Goal: Information Seeking & Learning: Learn about a topic

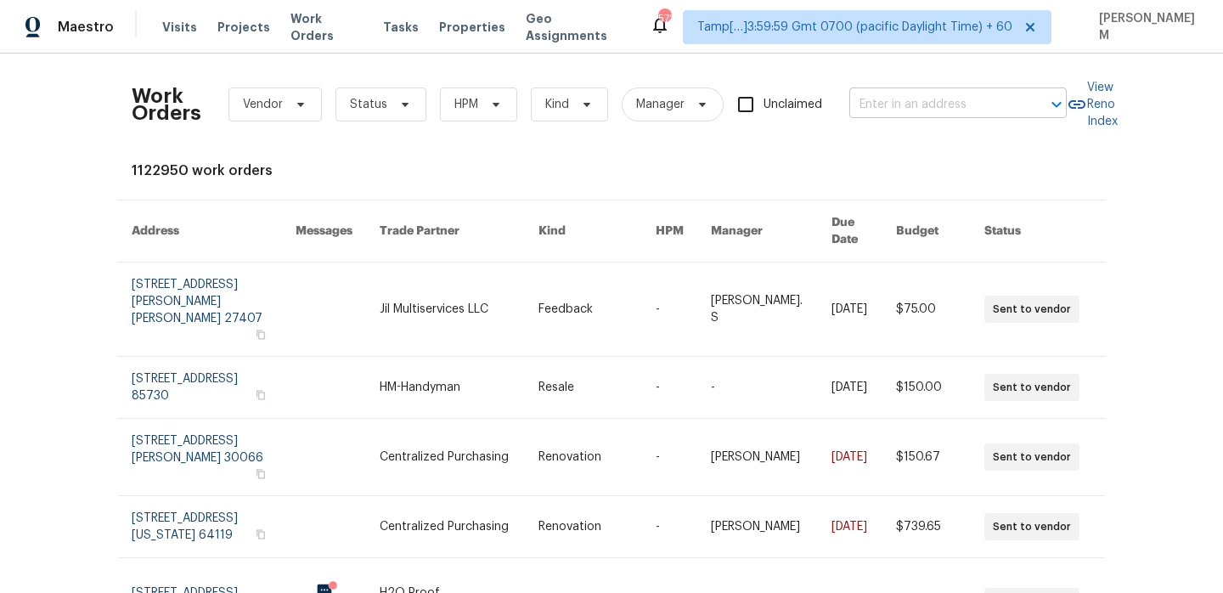
click at [902, 106] on input "text" at bounding box center [934, 105] width 170 height 26
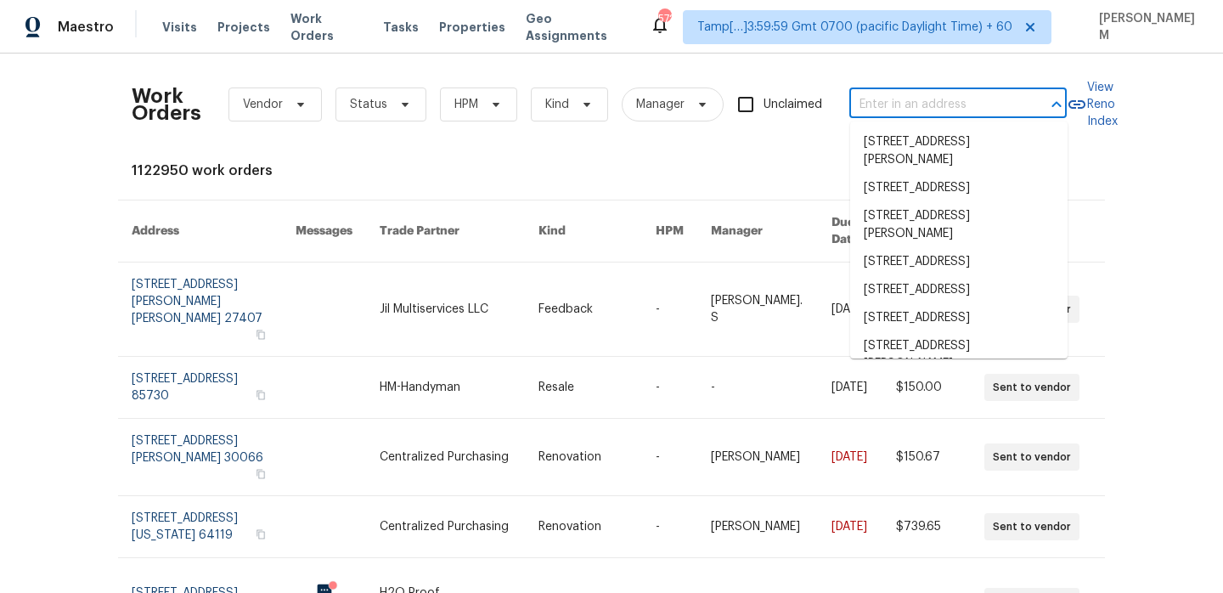
paste input "[STREET_ADDRESS][PERSON_NAME]"
type input "[STREET_ADDRESS][PERSON_NAME]"
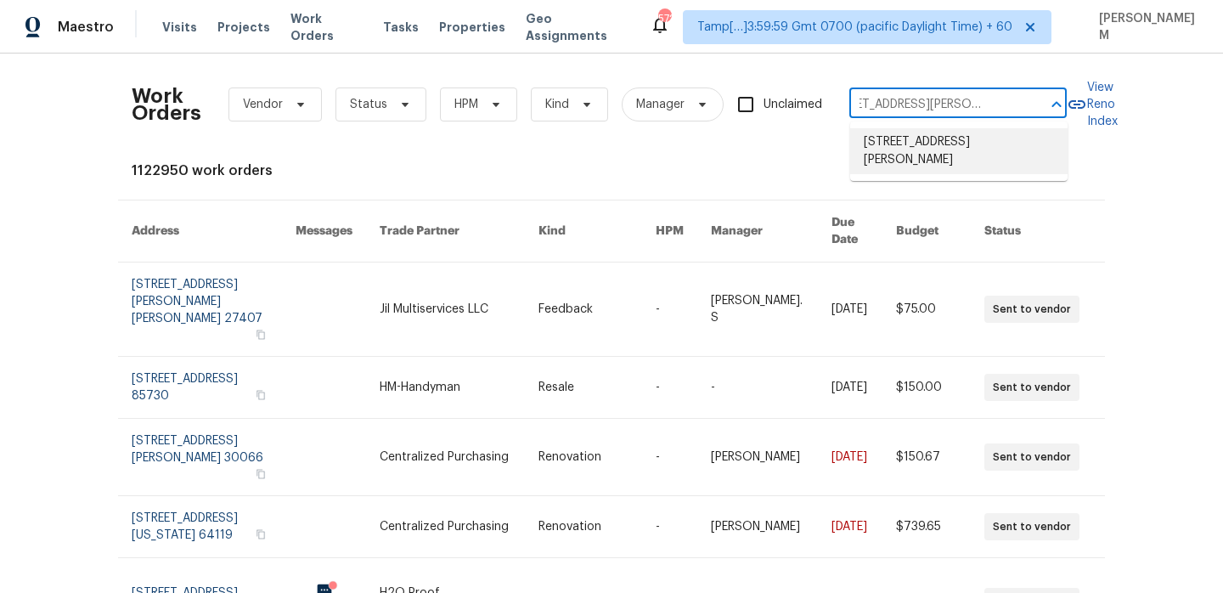
click at [930, 143] on li "[STREET_ADDRESS][PERSON_NAME]" at bounding box center [958, 151] width 217 height 46
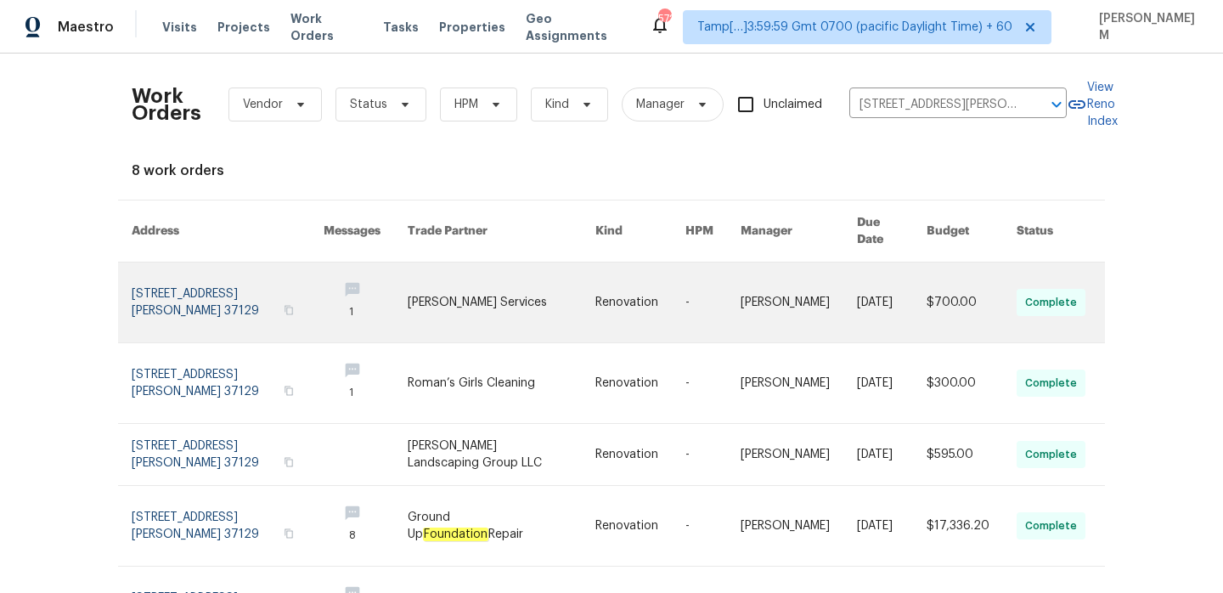
click at [658, 288] on link at bounding box center [640, 302] width 90 height 80
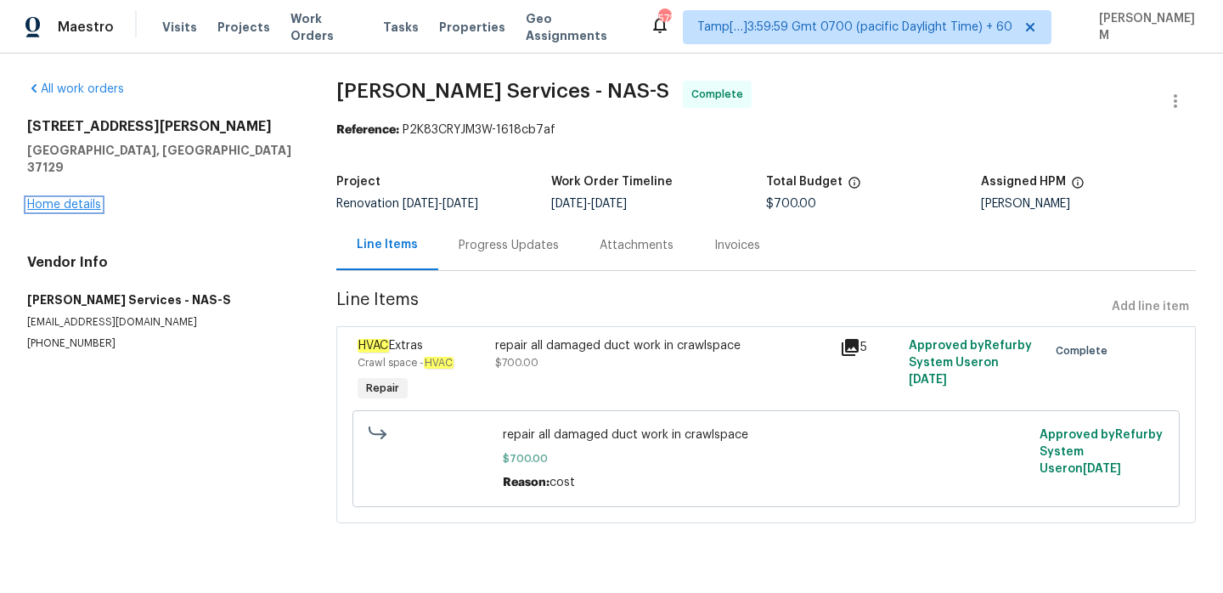
click at [78, 199] on link "Home details" at bounding box center [64, 205] width 74 height 12
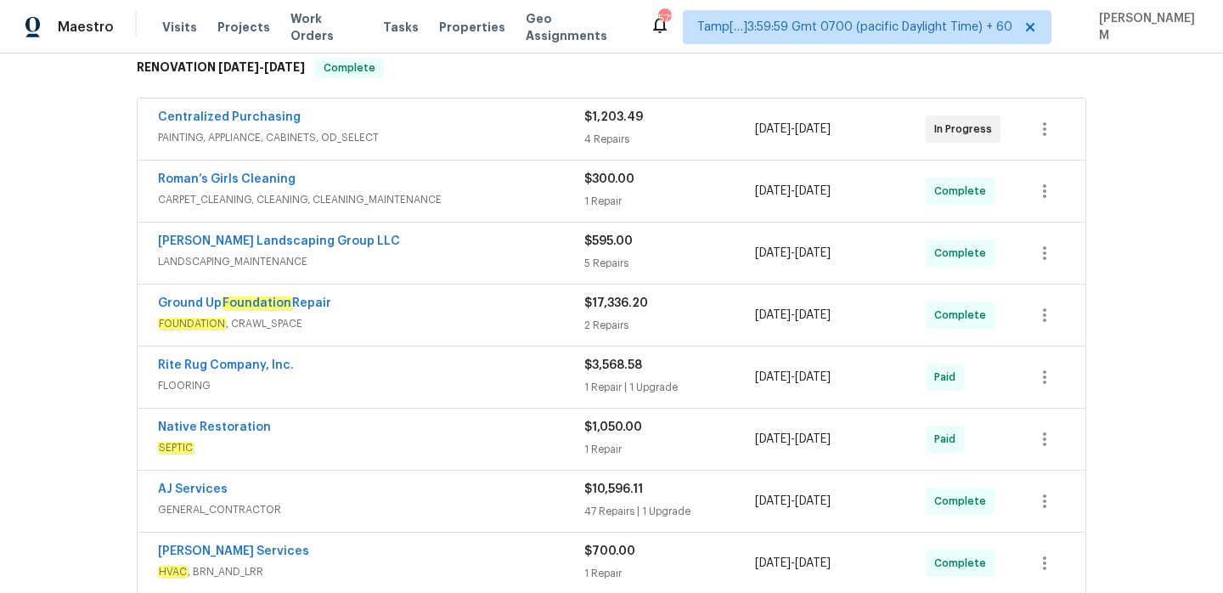
scroll to position [279, 0]
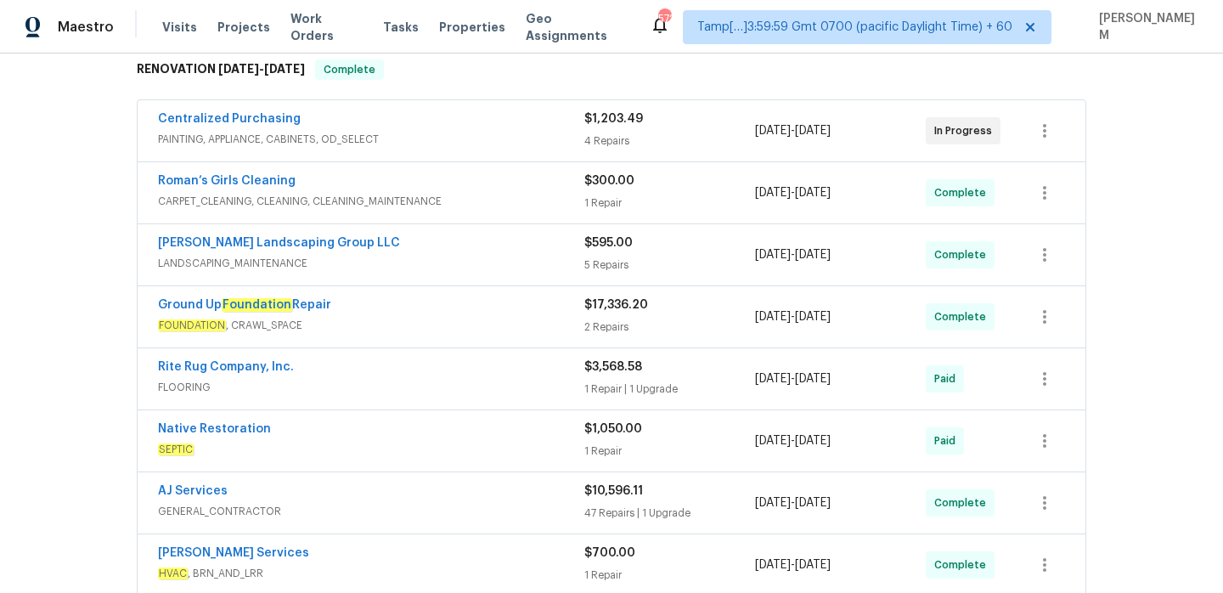
click at [503, 305] on div "Ground Up Foundation Repair" at bounding box center [371, 306] width 426 height 20
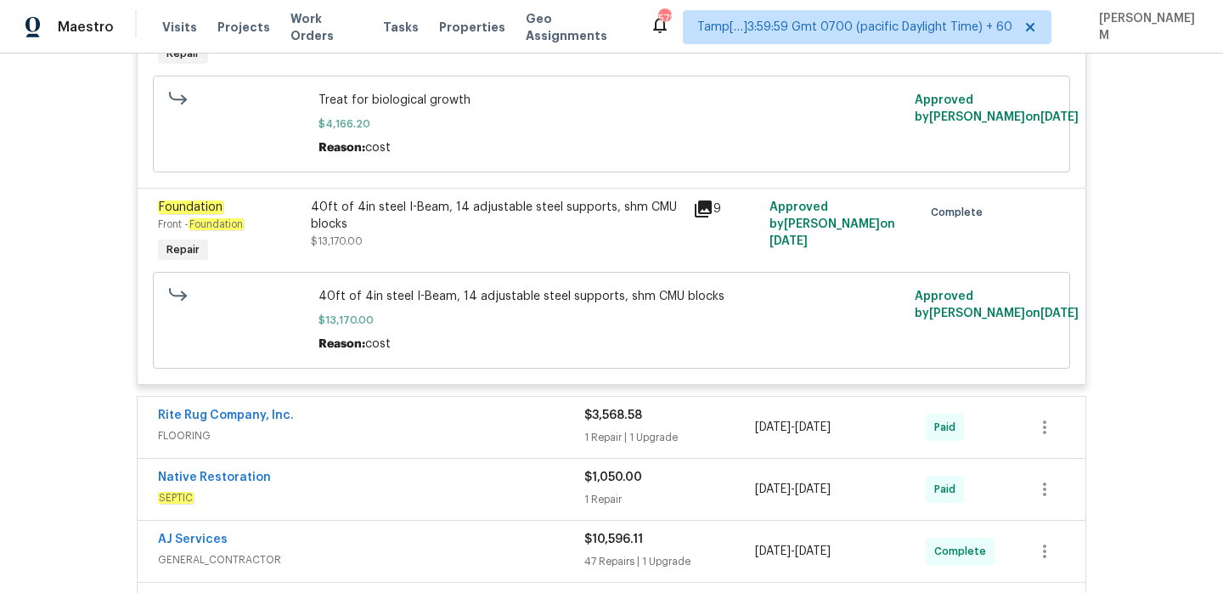
scroll to position [712, 0]
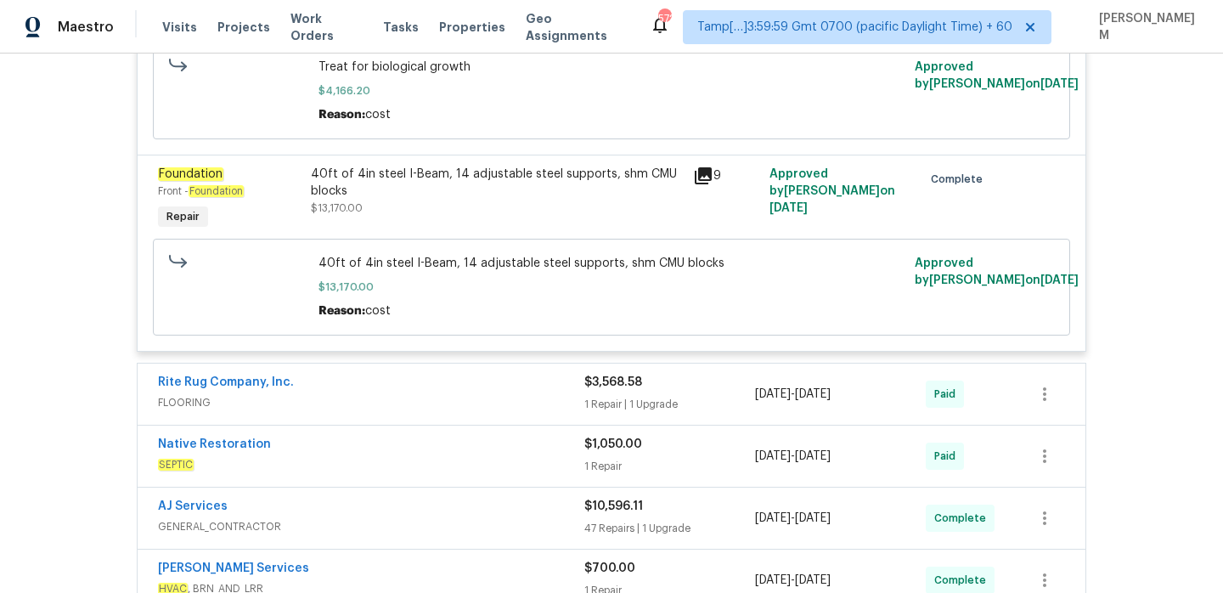
click at [515, 397] on span "FLOORING" at bounding box center [371, 402] width 426 height 17
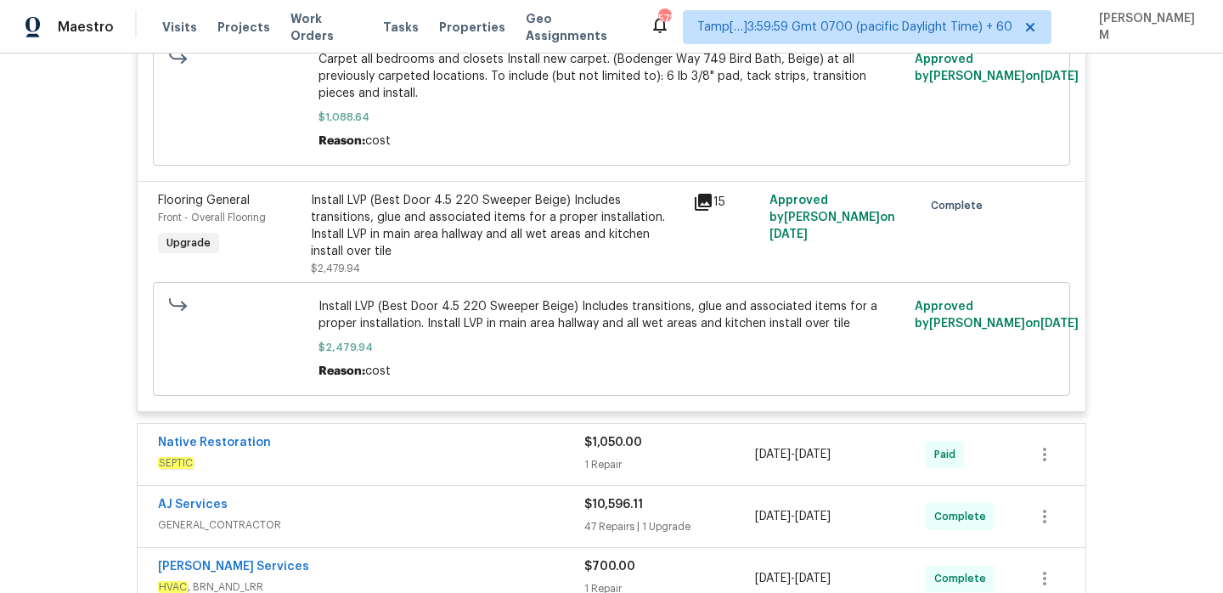
scroll to position [1258, 0]
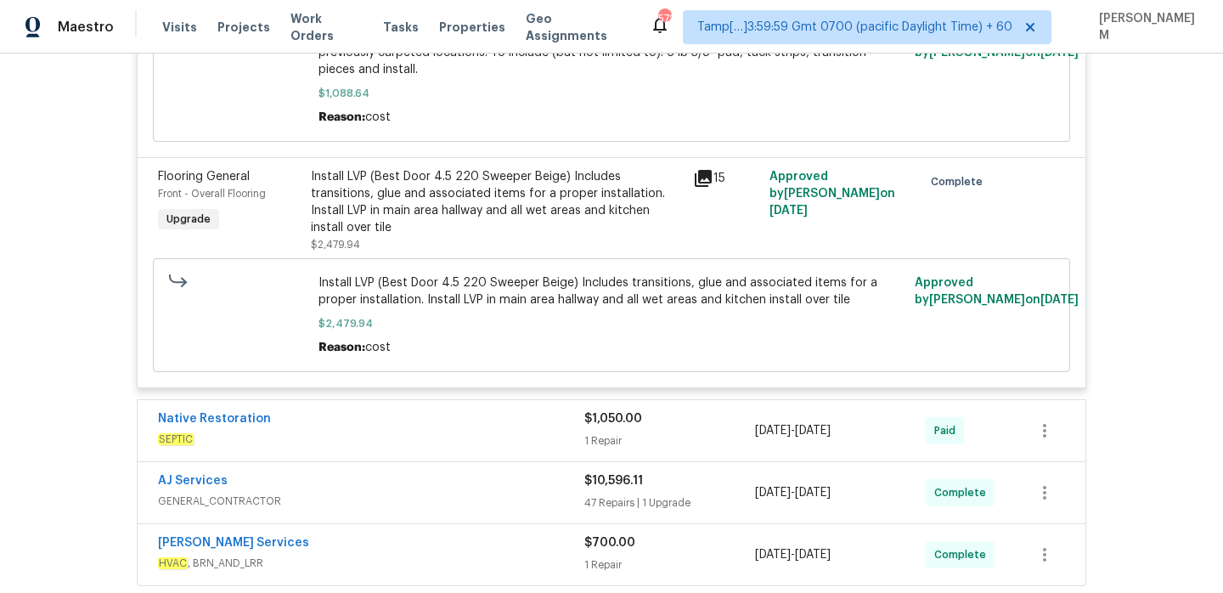
click at [507, 431] on span "SEPTIC" at bounding box center [371, 439] width 426 height 17
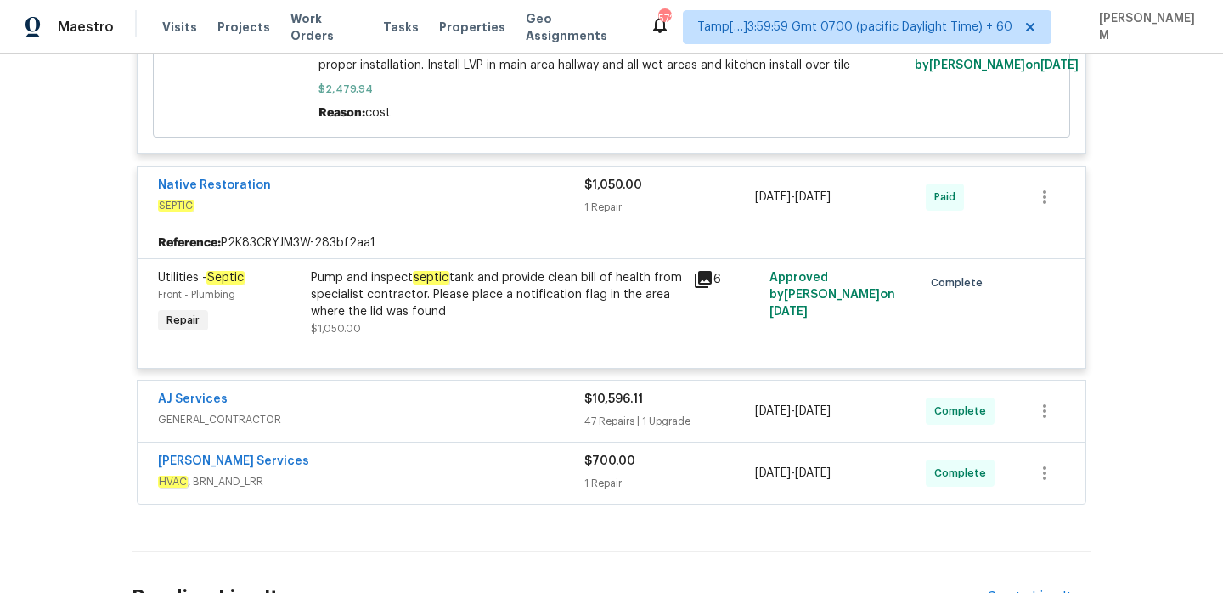
scroll to position [1498, 0]
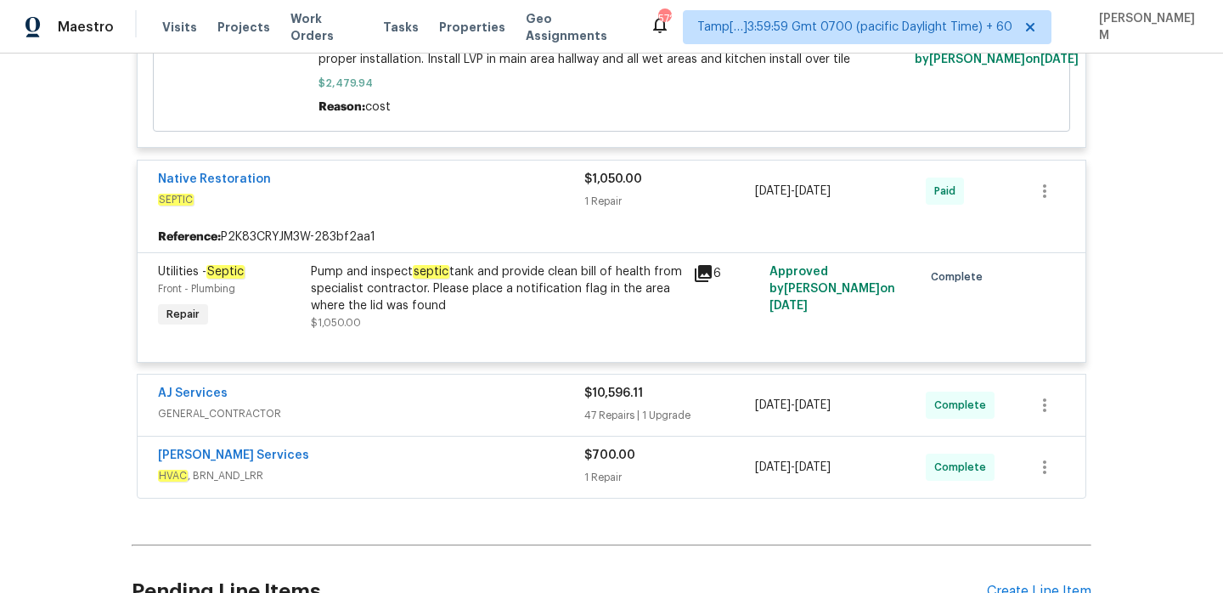
click at [467, 405] on span "GENERAL_CONTRACTOR" at bounding box center [371, 413] width 426 height 17
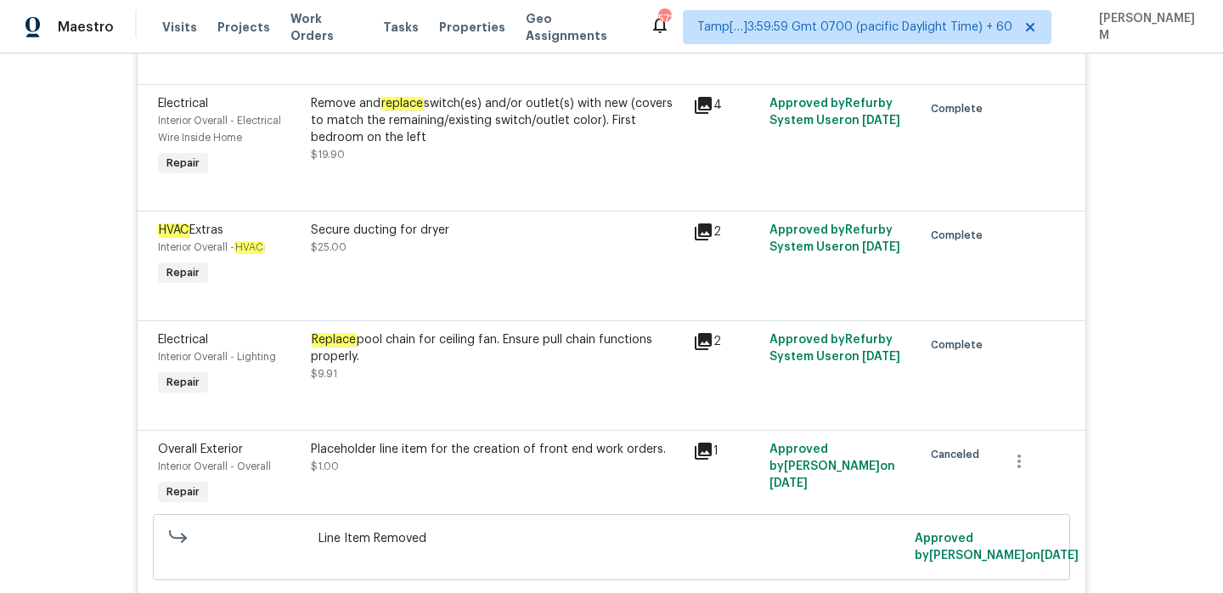
scroll to position [8157, 0]
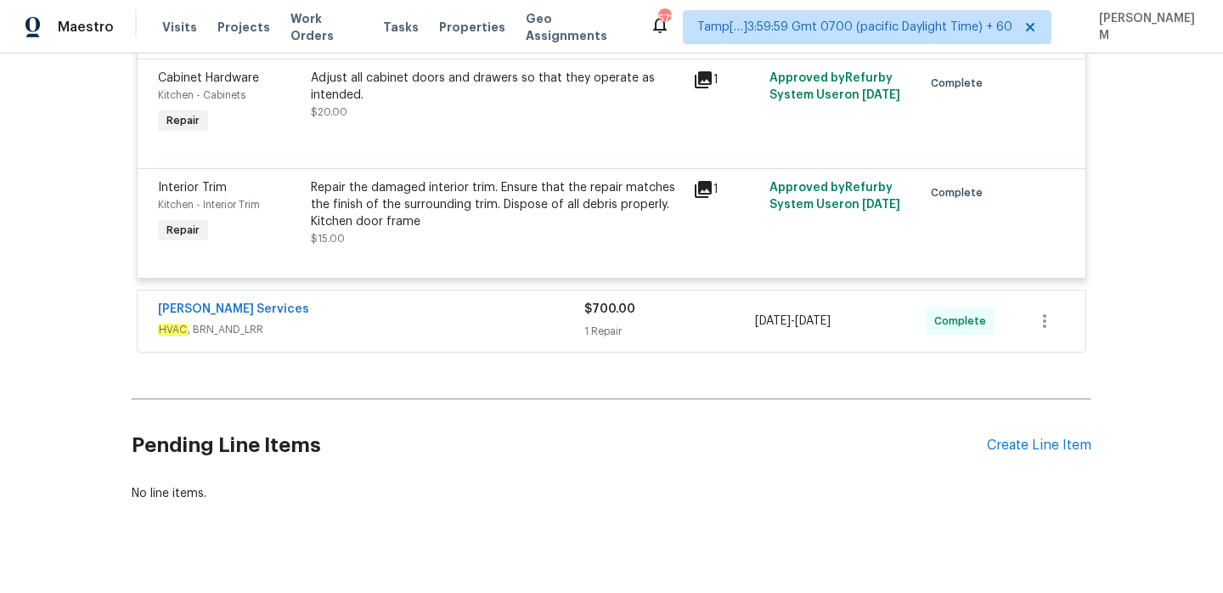
click at [470, 301] on div "[PERSON_NAME] Services" at bounding box center [371, 311] width 426 height 20
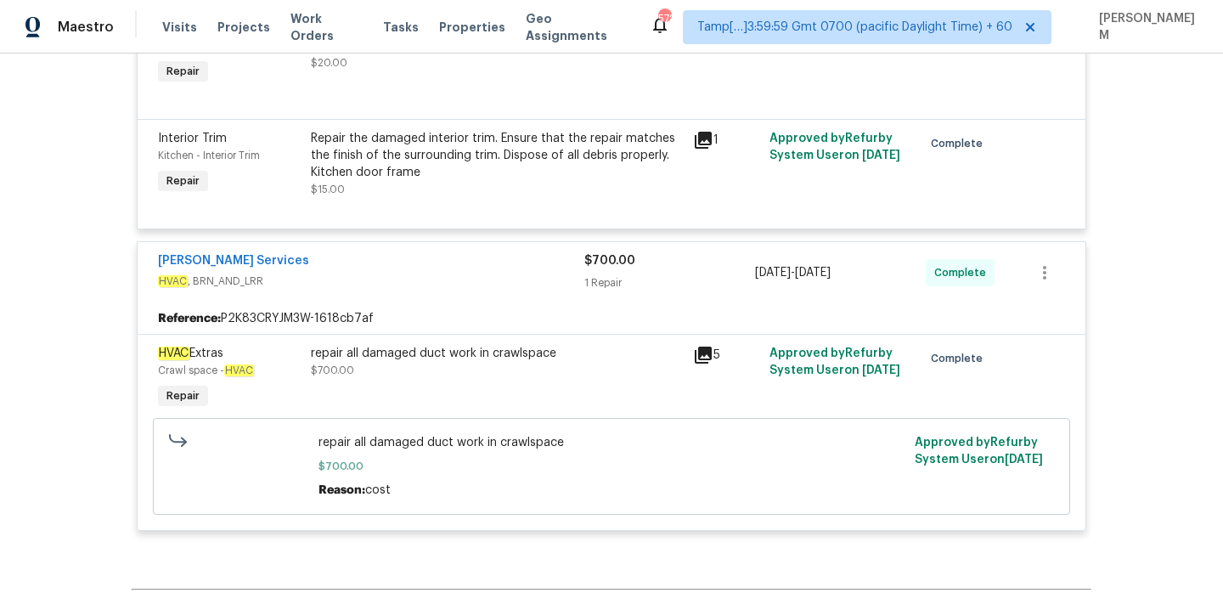
scroll to position [8221, 0]
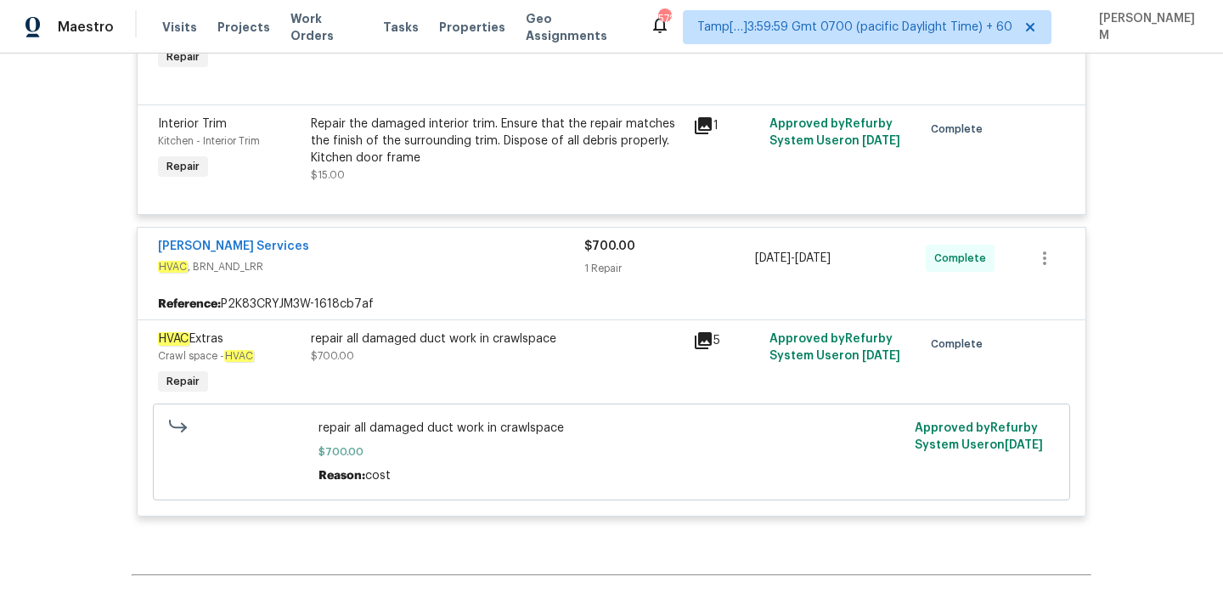
click at [363, 330] on div "repair all damaged duct work in crawlspace" at bounding box center [497, 338] width 372 height 17
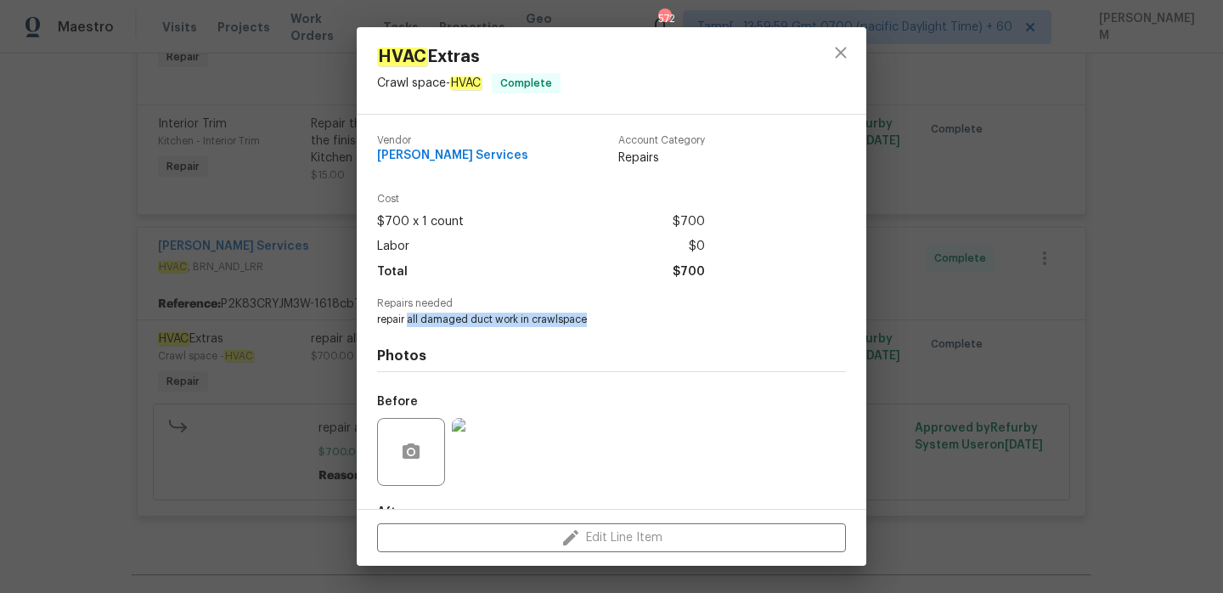
drag, startPoint x: 408, startPoint y: 316, endPoint x: 596, endPoint y: 312, distance: 188.5
click at [596, 312] on span "repair all damaged duct work in crawlspace" at bounding box center [588, 319] width 422 height 14
copy span "all damaged duct work in crawlspace"
click at [293, 390] on div "HVAC Extras Crawl space - HVAC Complete Vendor [PERSON_NAME] Services Account C…" at bounding box center [611, 296] width 1223 height 593
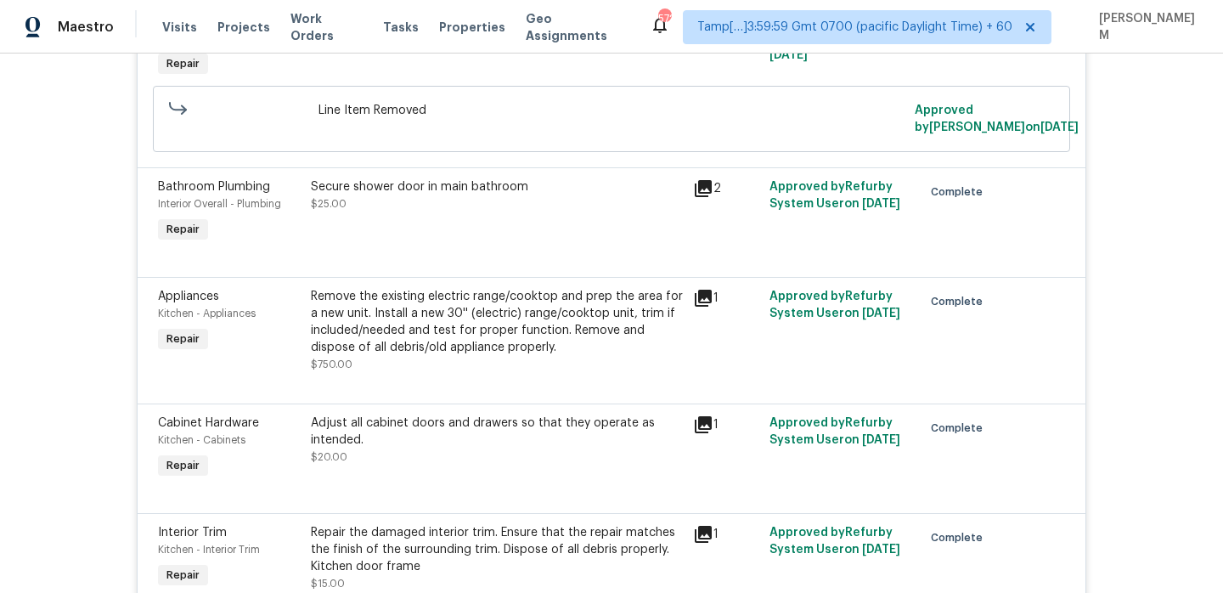
scroll to position [7813, 0]
click at [506, 312] on div "Remove the existing electric range/cooktop and prep the area for a new unit. In…" at bounding box center [497, 322] width 372 height 68
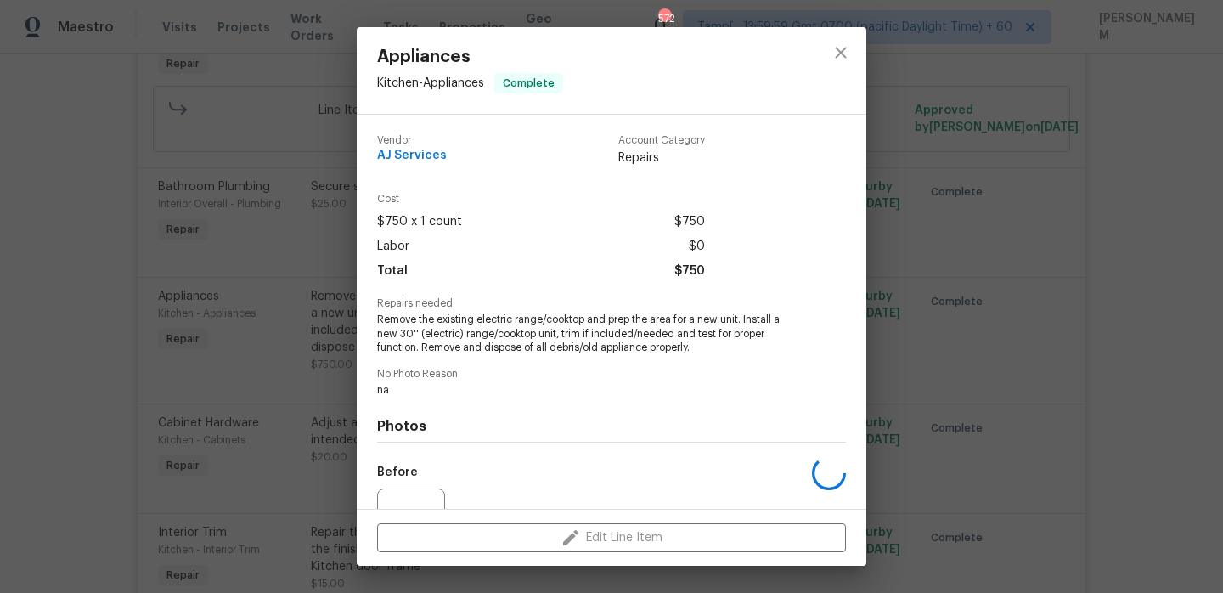
scroll to position [175, 0]
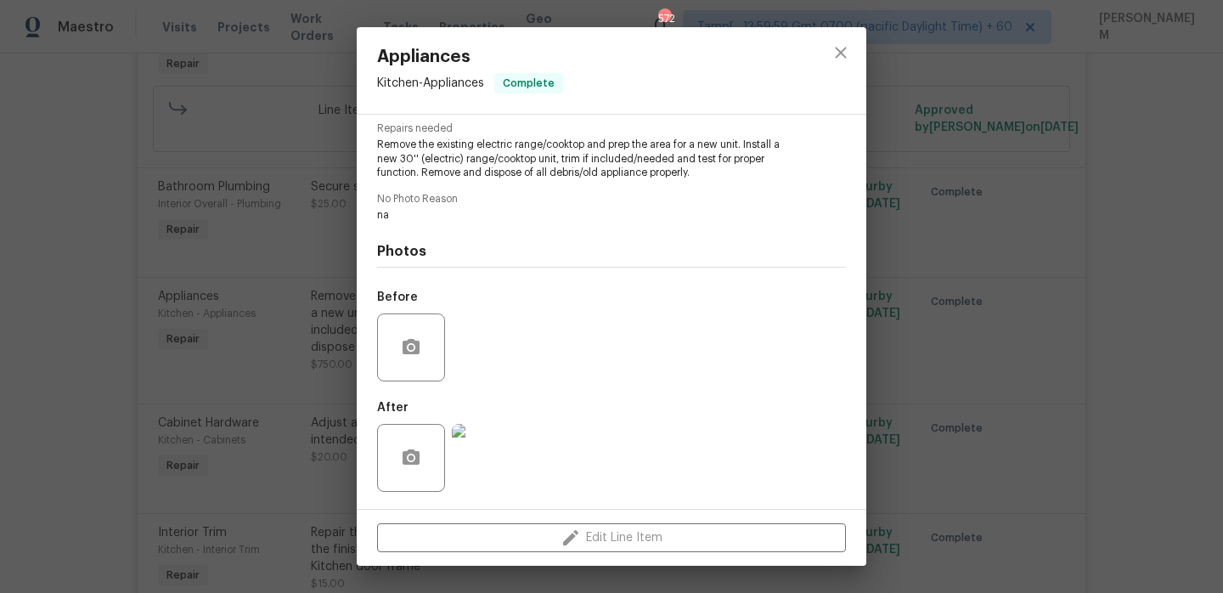
click at [495, 447] on img at bounding box center [486, 458] width 68 height 68
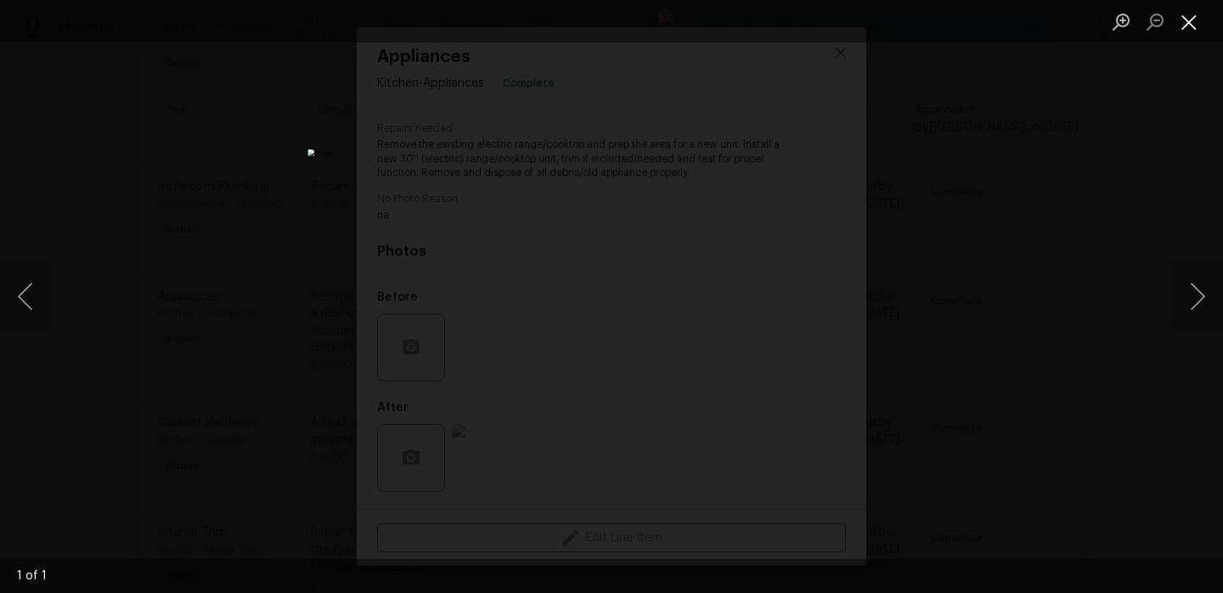
click at [1187, 30] on button "Close lightbox" at bounding box center [1189, 22] width 34 height 30
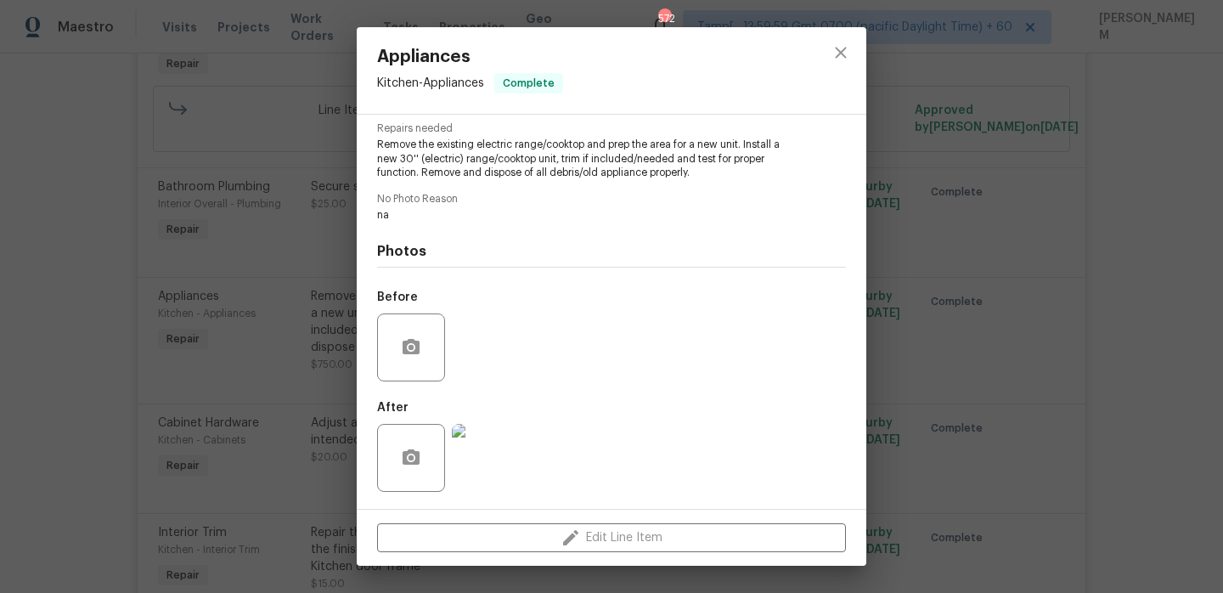
click at [166, 279] on div "Appliances Kitchen - Appliances Complete Vendor AJ Services Account Category Re…" at bounding box center [611, 296] width 1223 height 593
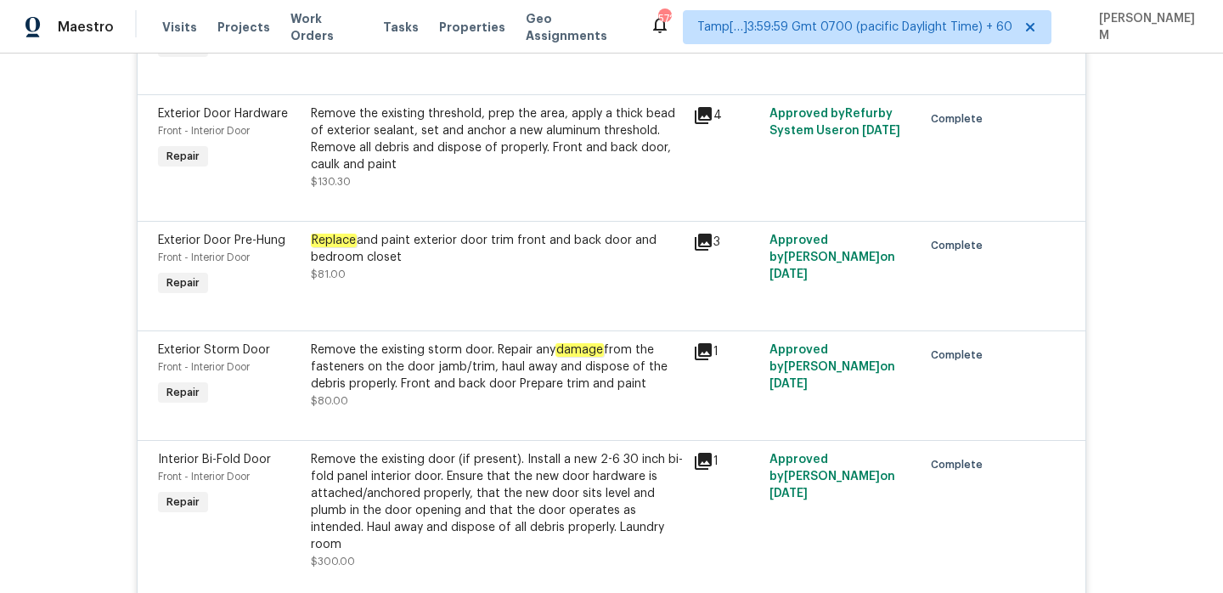
scroll to position [3922, 0]
click at [700, 453] on icon at bounding box center [703, 461] width 17 height 17
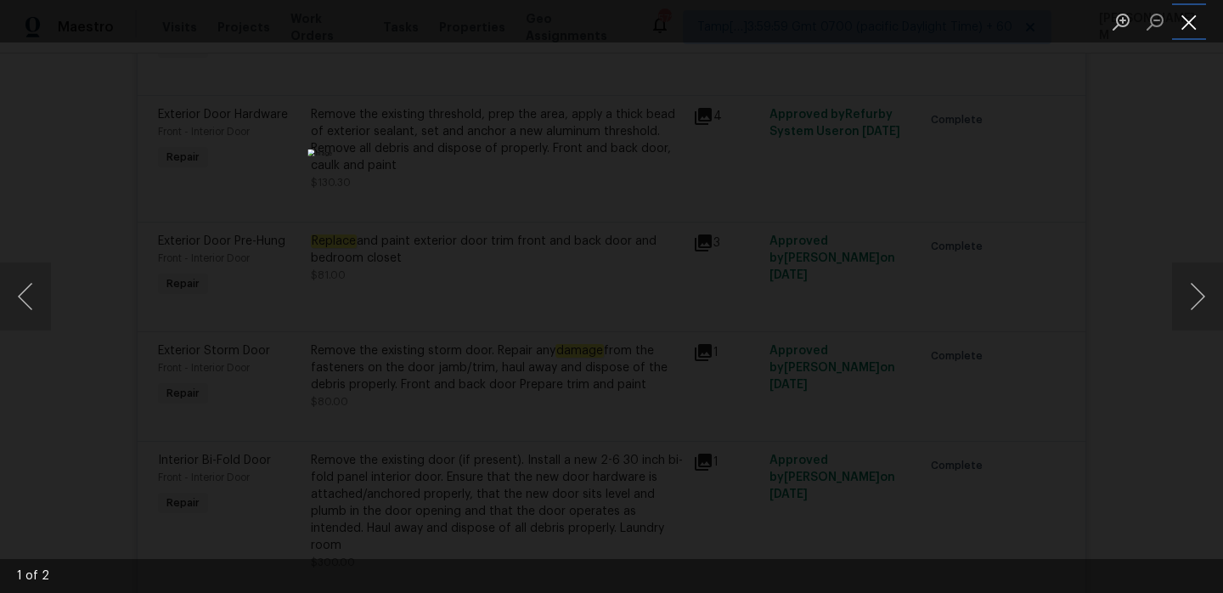
click at [1177, 18] on button "Close lightbox" at bounding box center [1189, 22] width 34 height 30
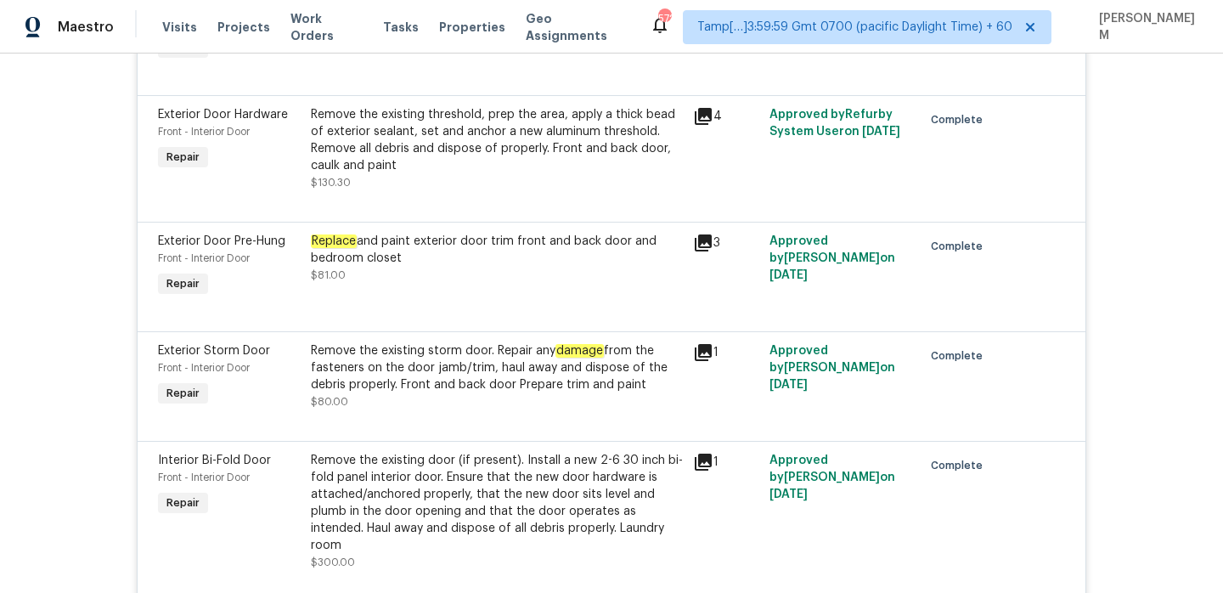
click at [507, 452] on div "Remove the existing door (if present). Install a new 2-6 30 inch bi-fold panel …" at bounding box center [497, 503] width 372 height 102
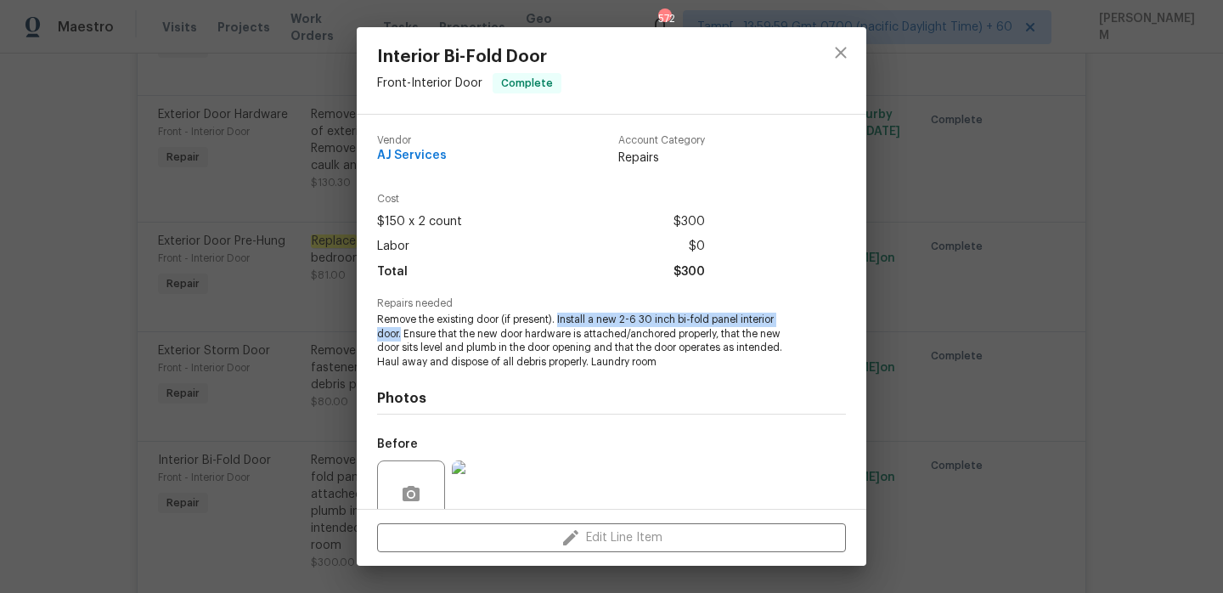
drag, startPoint x: 559, startPoint y: 317, endPoint x: 401, endPoint y: 329, distance: 158.4
click at [401, 329] on span "Remove the existing door (if present). Install a new 2-6 30 inch bi-fold panel …" at bounding box center [588, 340] width 422 height 57
copy span "Install a new 2-6 30 inch bi-fold panel interior door."
click at [222, 340] on div "Interior Bi-Fold Door Front - Interior Door Complete Vendor AJ Services Account…" at bounding box center [611, 296] width 1223 height 593
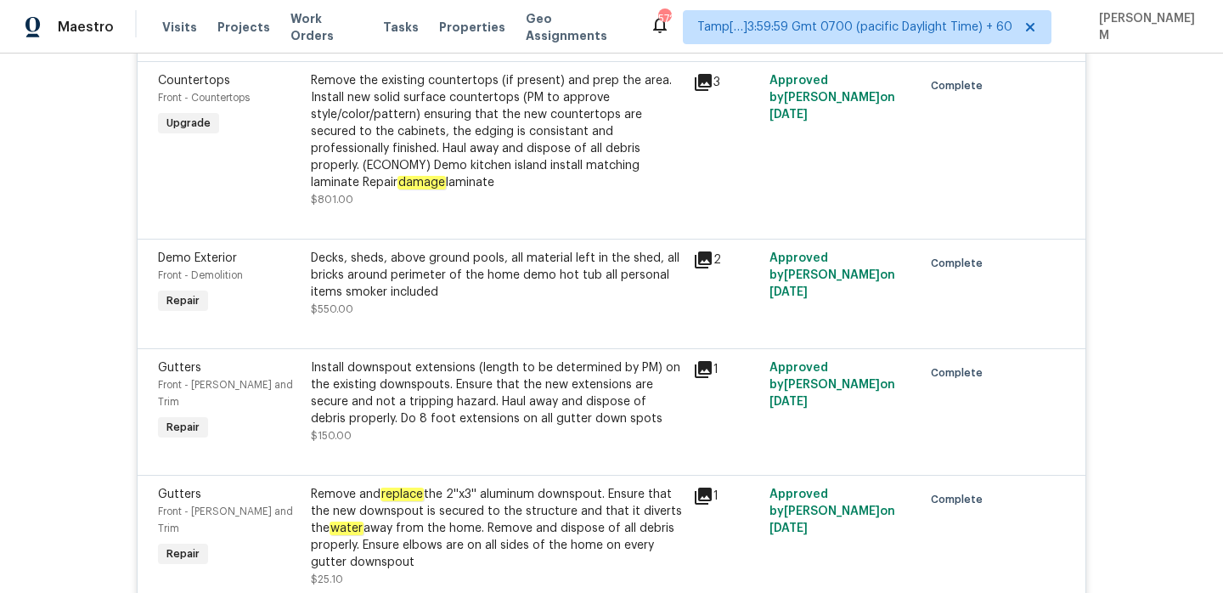
scroll to position [2545, 0]
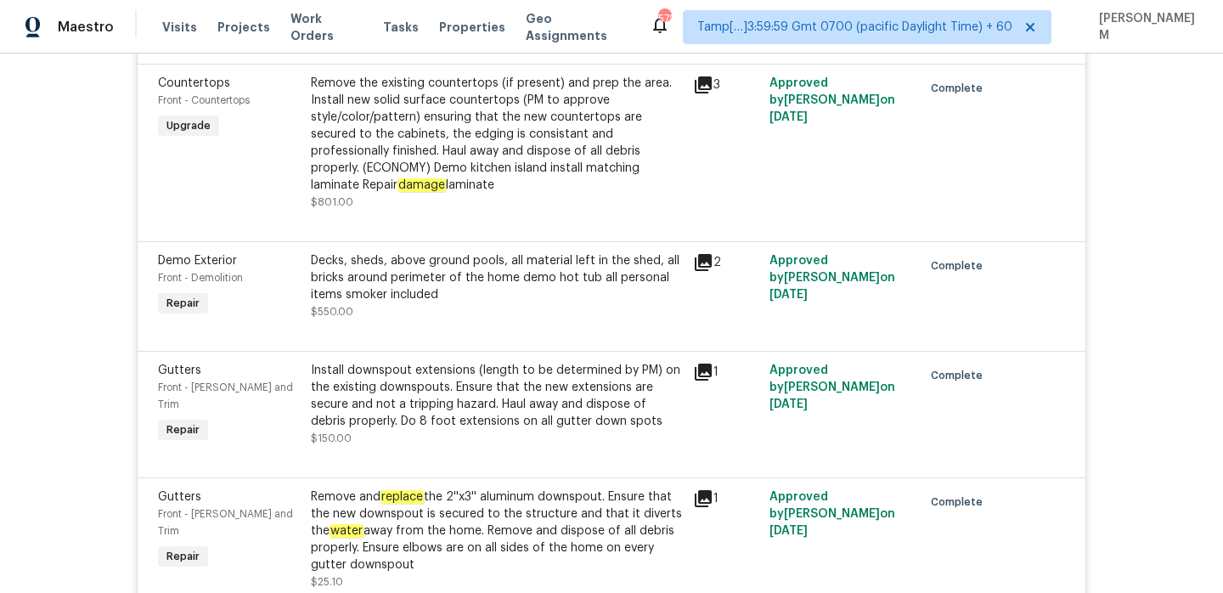
click at [436, 362] on div "Install downspout extensions (length to be determined by PM) on the existing do…" at bounding box center [497, 396] width 372 height 68
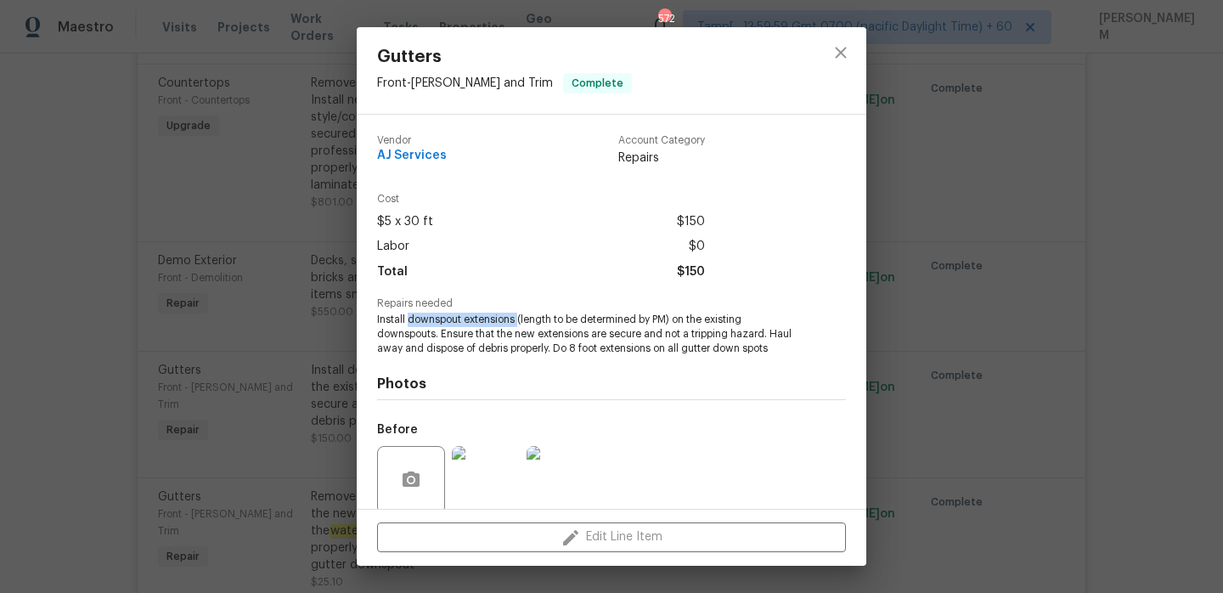
drag, startPoint x: 409, startPoint y: 319, endPoint x: 517, endPoint y: 318, distance: 107.9
click at [517, 318] on span "Install downspout extensions (length to be determined by PM) on the existing do…" at bounding box center [588, 333] width 422 height 42
copy span "downspout extensions"
click at [185, 284] on div "Gutters Front - [PERSON_NAME] and Trim Complete Vendor AJ Services Account Cate…" at bounding box center [611, 296] width 1223 height 593
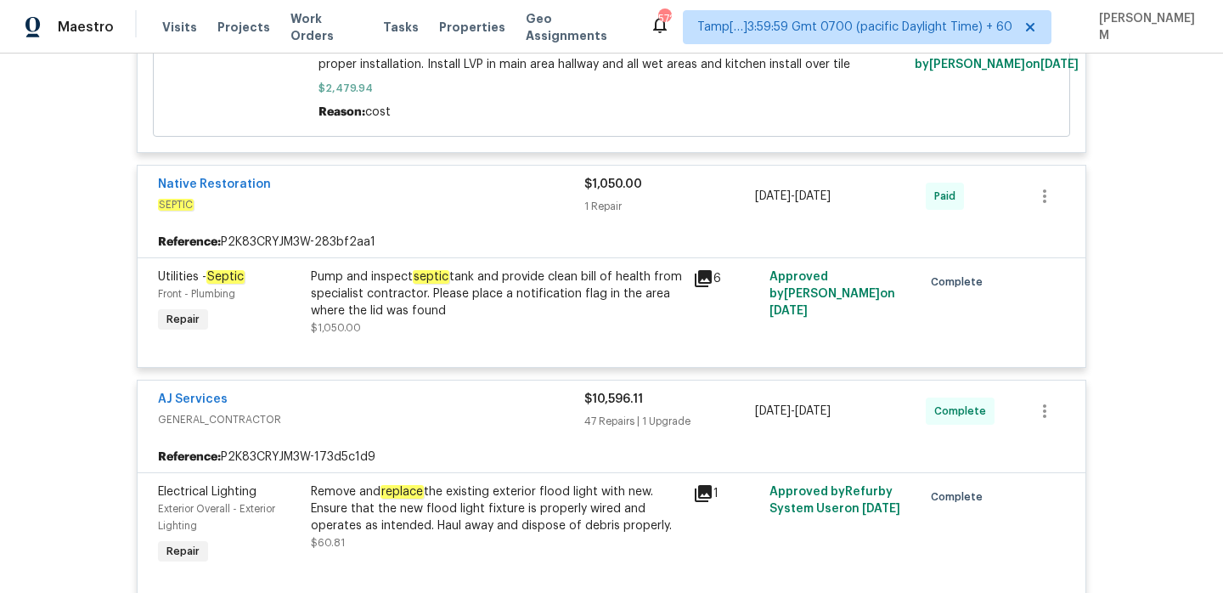
scroll to position [1486, 0]
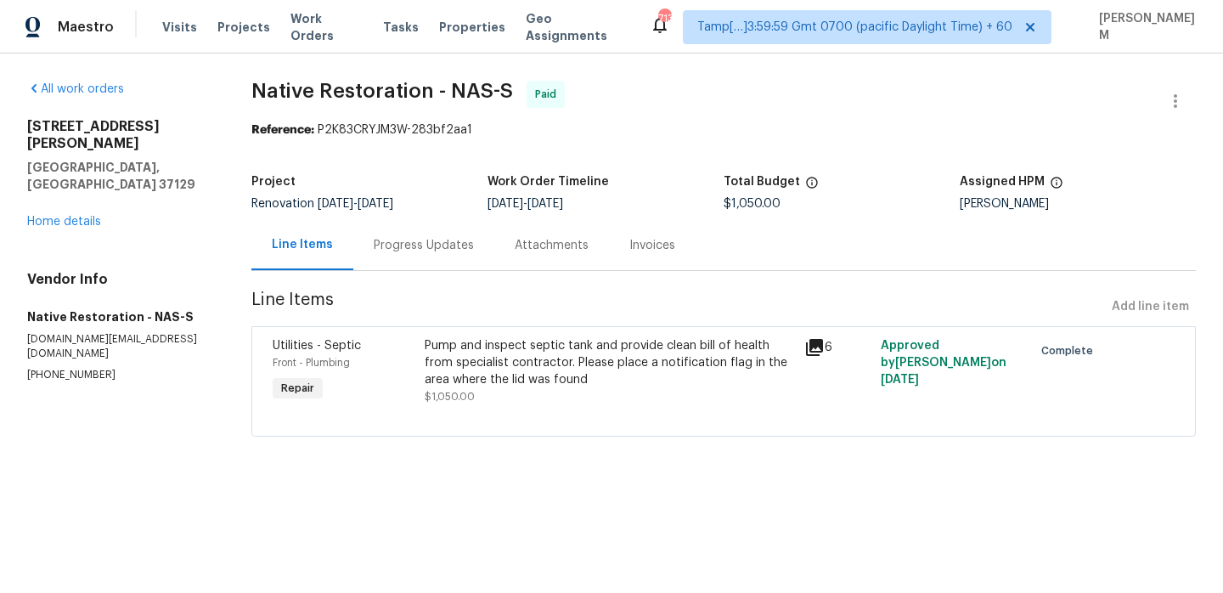
click at [418, 261] on div "Progress Updates" at bounding box center [423, 245] width 141 height 50
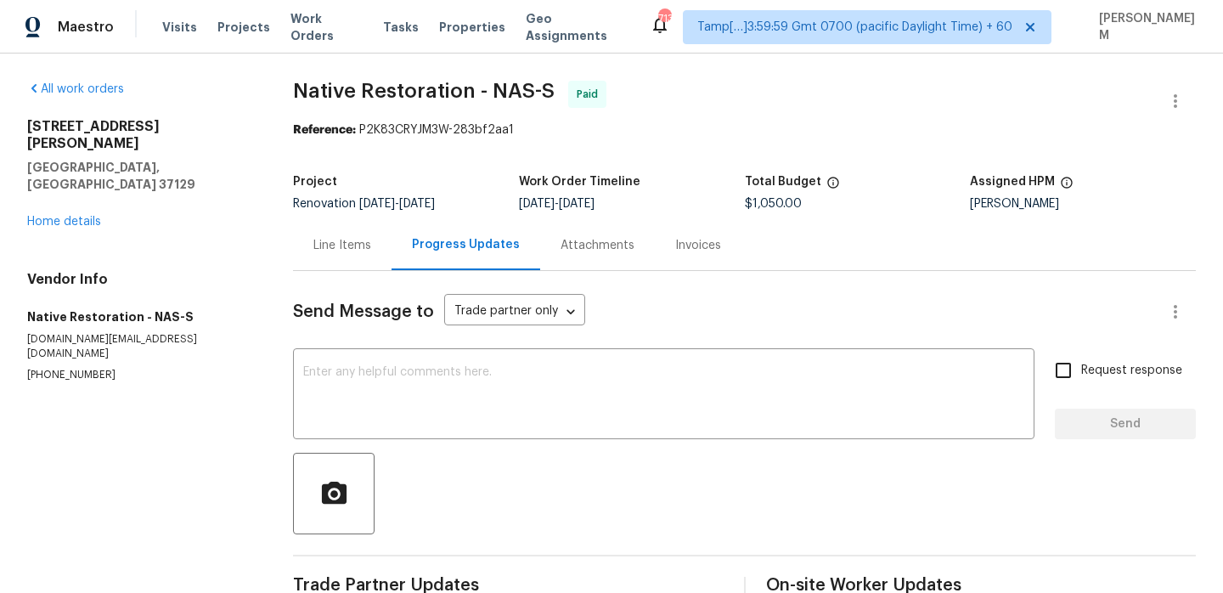
click at [336, 247] on div "Line Items" at bounding box center [342, 245] width 58 height 17
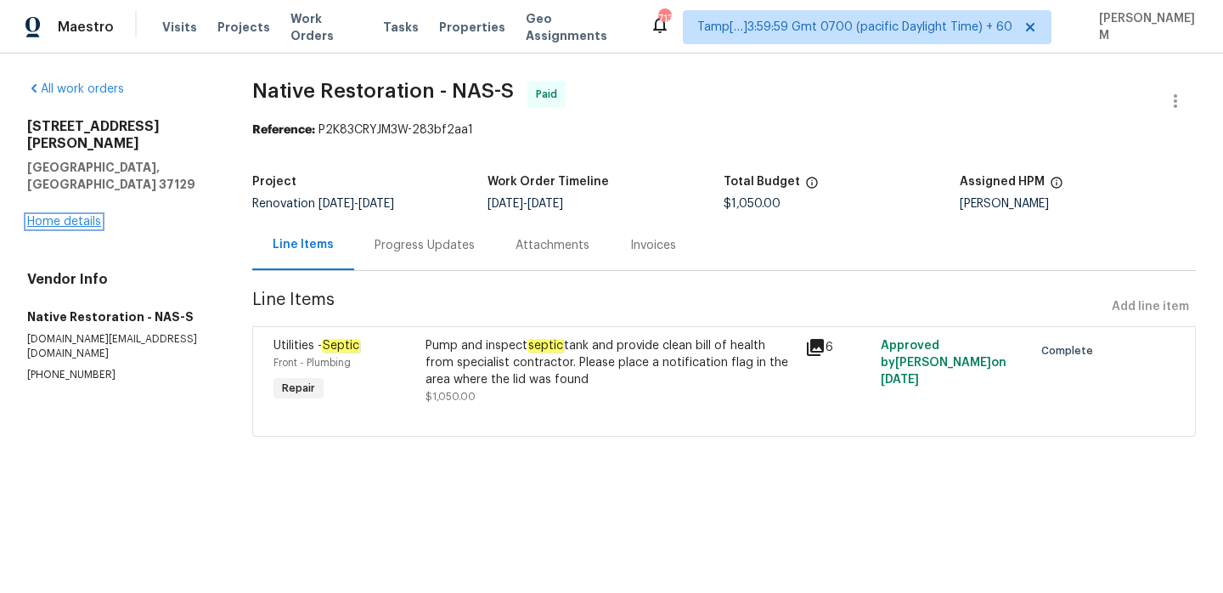
click at [67, 216] on link "Home details" at bounding box center [64, 222] width 74 height 12
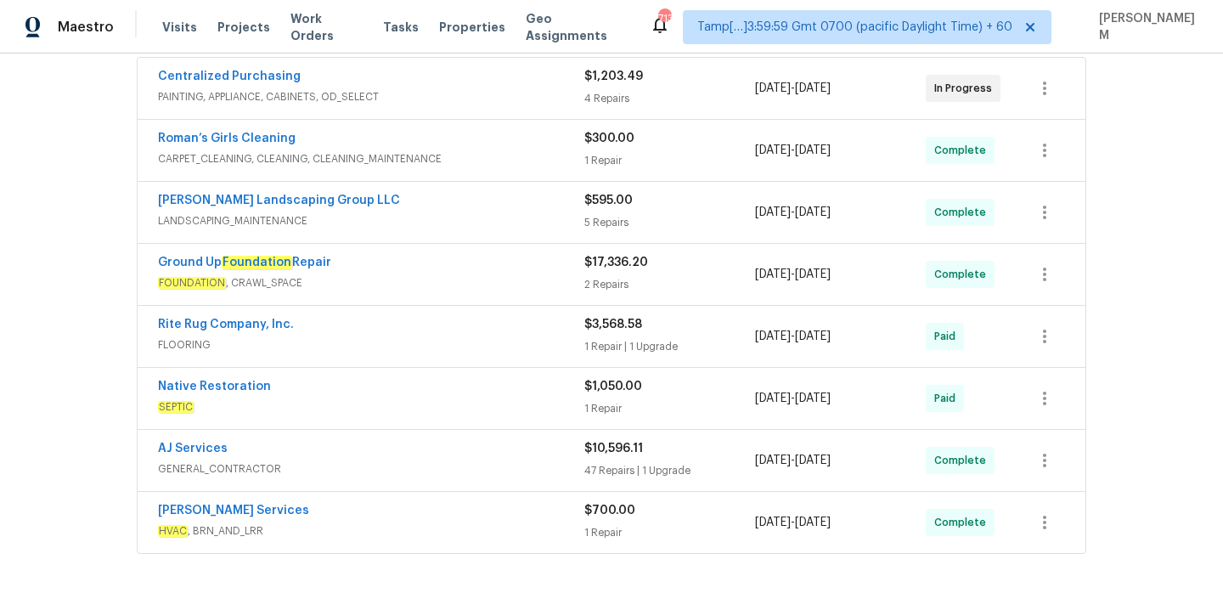
scroll to position [327, 0]
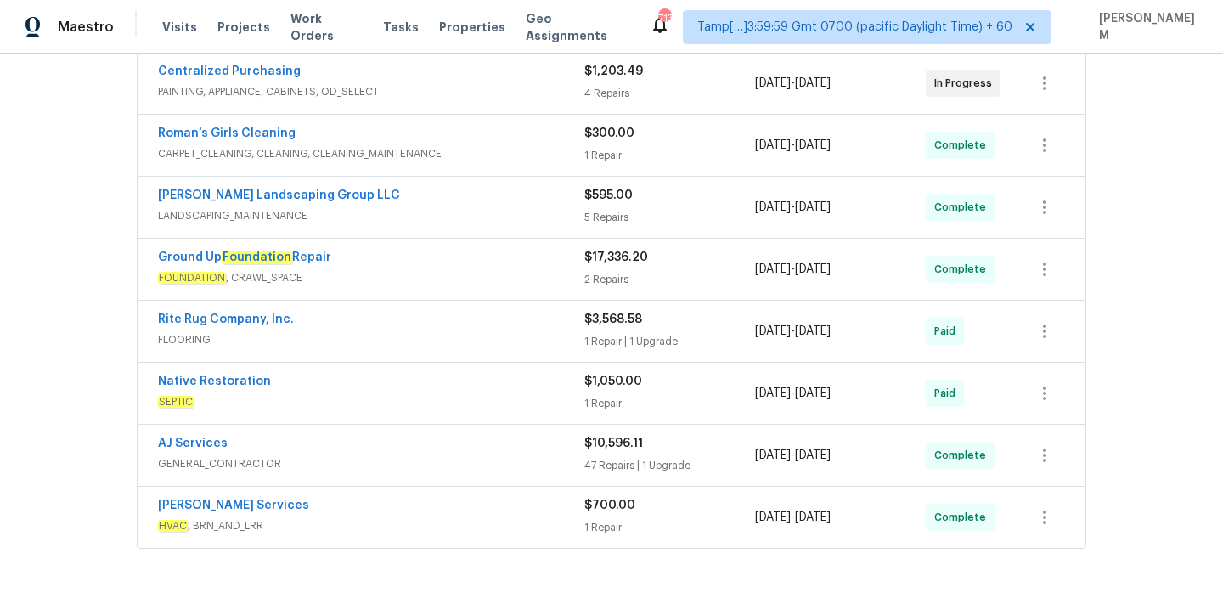
click at [488, 340] on span "FLOORING" at bounding box center [371, 339] width 426 height 17
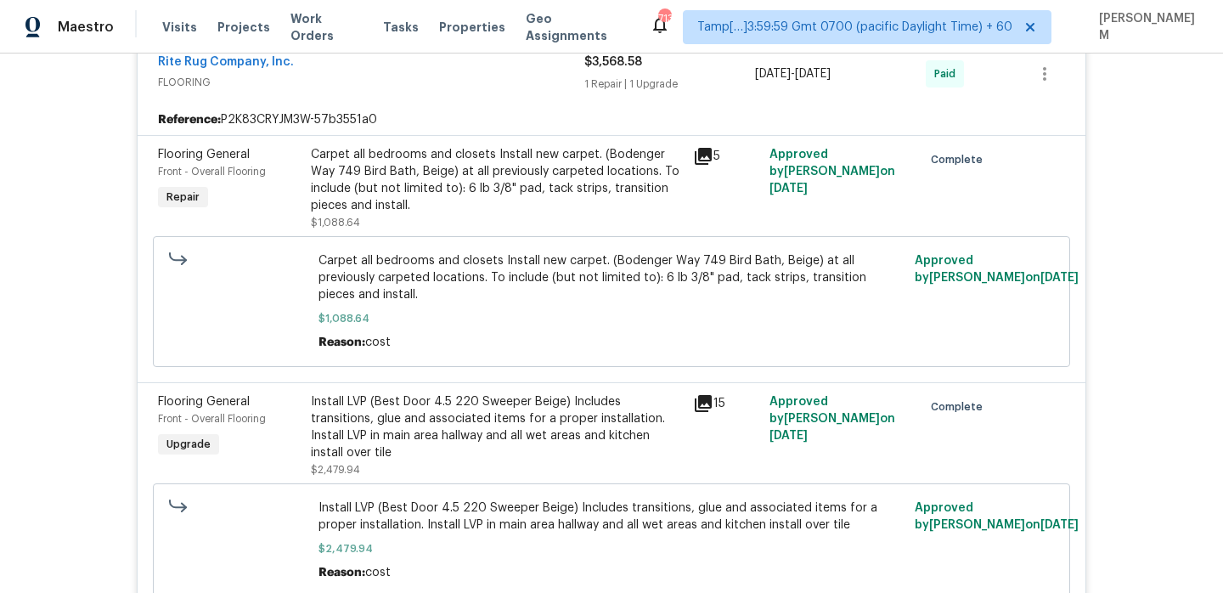
scroll to position [603, 0]
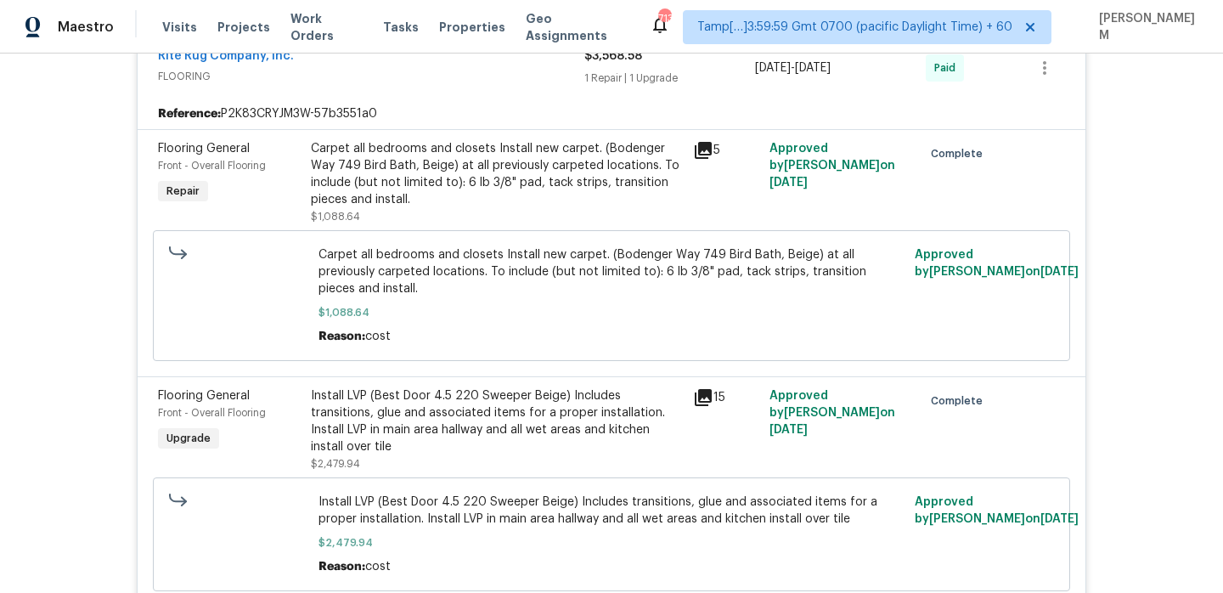
click at [611, 397] on div "Install LVP (Best Door 4.5 220 Sweeper Beige) Includes transitions, glue and as…" at bounding box center [497, 421] width 372 height 68
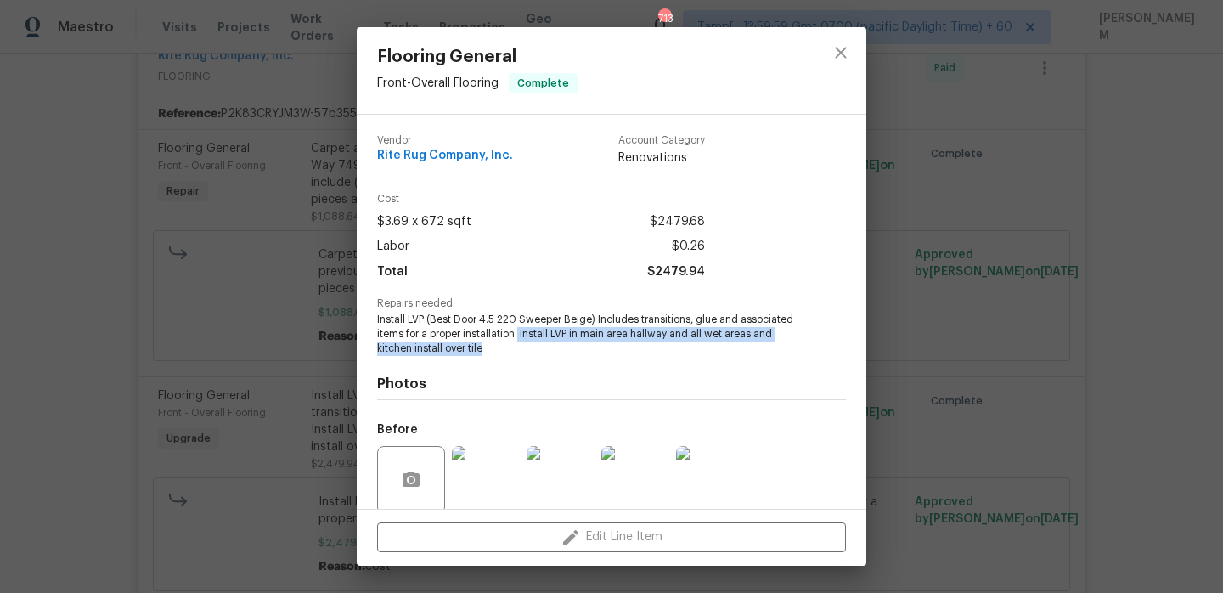
drag, startPoint x: 521, startPoint y: 329, endPoint x: 579, endPoint y: 345, distance: 60.5
click at [579, 345] on span "Install LVP (Best Door 4.5 220 Sweeper Beige) Includes transitions, glue and as…" at bounding box center [588, 333] width 422 height 42
copy span "Install LVP in main area hallway and all wet areas and kitchen install over tile"
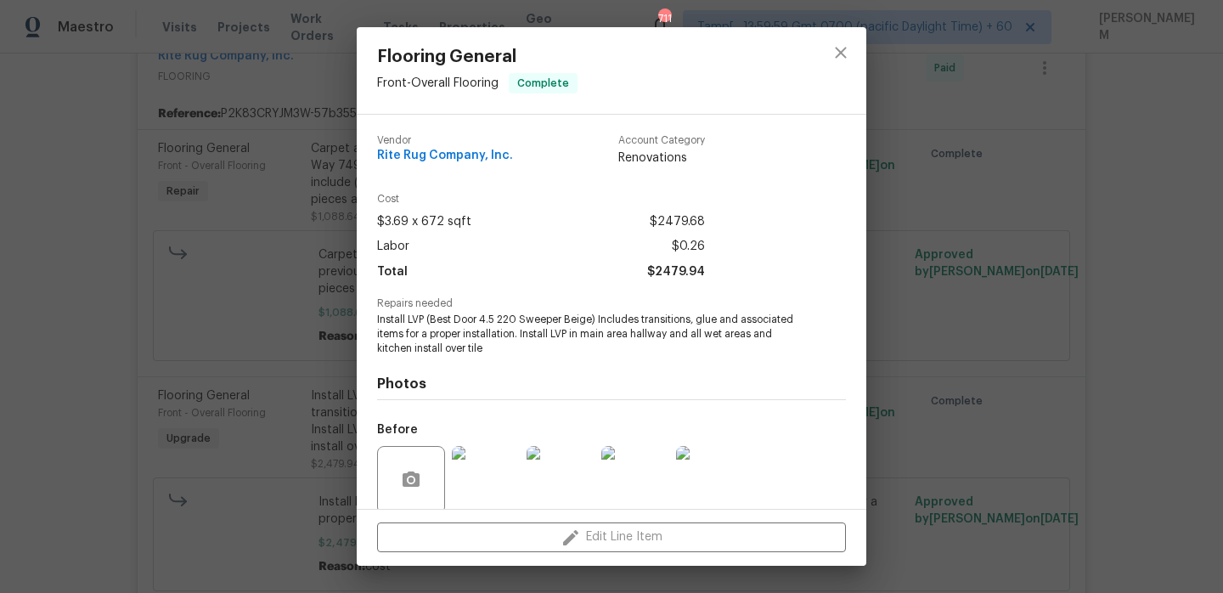
click at [300, 311] on div "Flooring General Front - Overall Flooring Complete Vendor Rite Rug Company, Inc…" at bounding box center [611, 296] width 1223 height 593
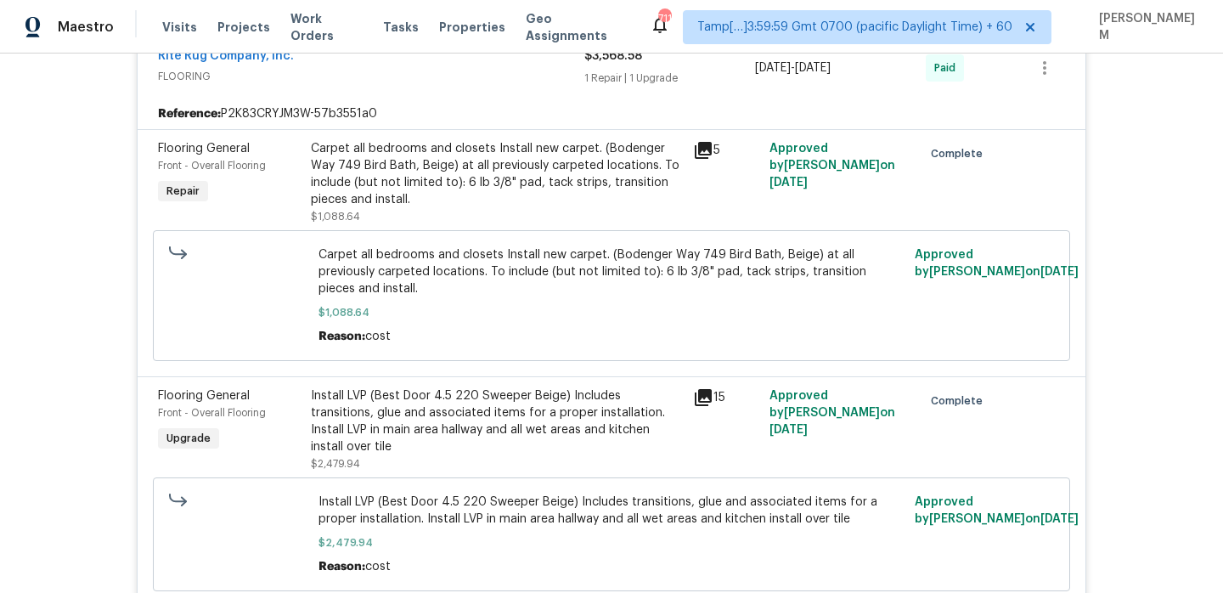
click at [516, 147] on div "Carpet all bedrooms and closets Install new carpet. (Bodenger Way 749 Bird Bath…" at bounding box center [497, 174] width 372 height 68
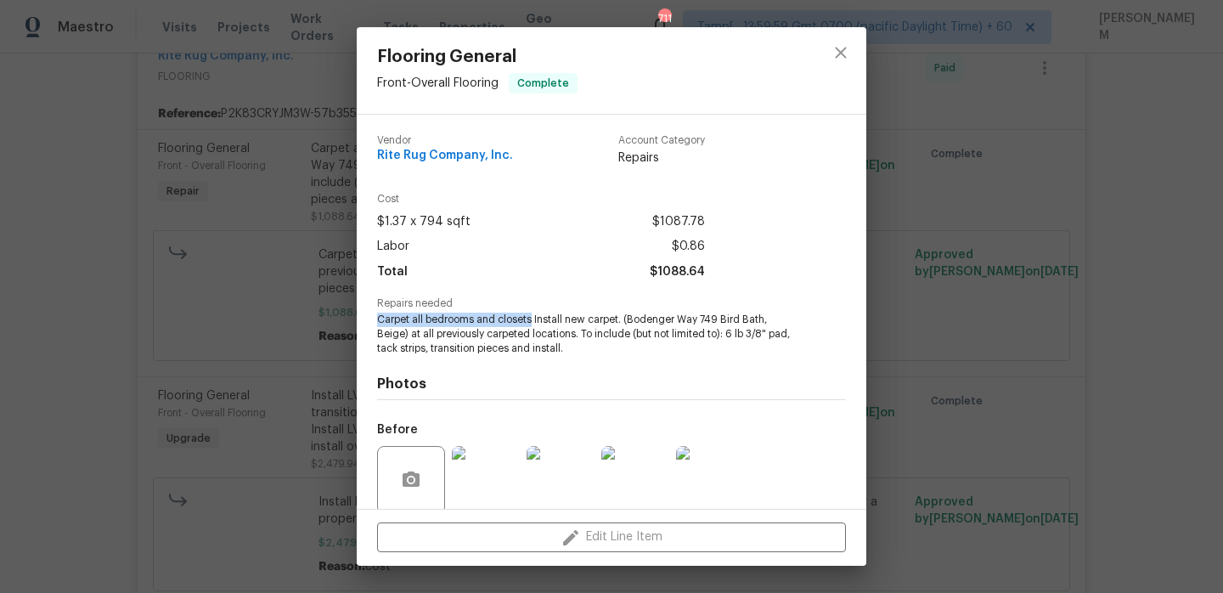
drag, startPoint x: 376, startPoint y: 318, endPoint x: 531, endPoint y: 317, distance: 154.5
click at [531, 317] on span "Carpet all bedrooms and closets Install new carpet. (Bodenger Way 749 Bird Bath…" at bounding box center [588, 333] width 422 height 42
copy span "Carpet all bedrooms and closets"
click at [237, 414] on div "Flooring General Front - Overall Flooring Complete Vendor Rite Rug Company, Inc…" at bounding box center [611, 296] width 1223 height 593
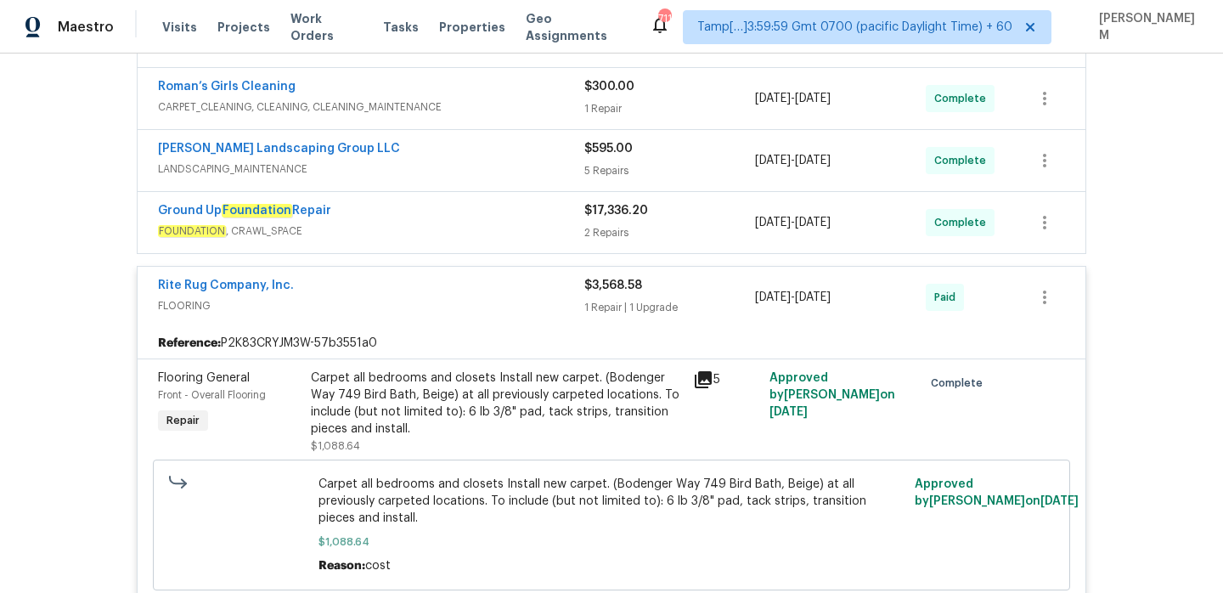
scroll to position [343, 0]
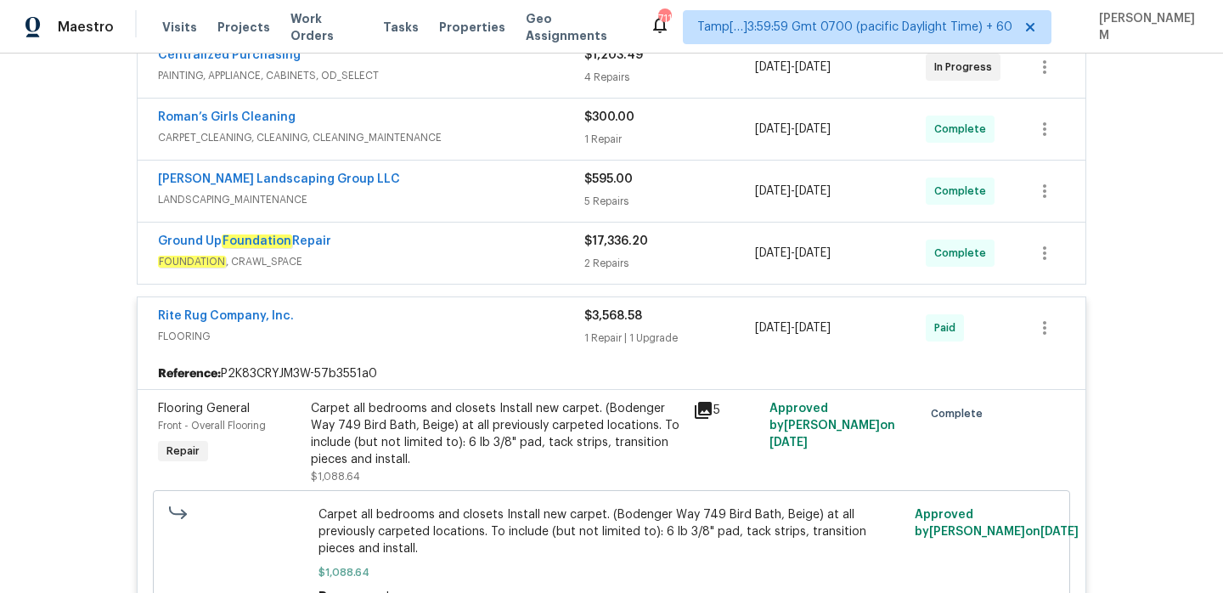
click at [434, 312] on div "Rite Rug Company, Inc." at bounding box center [371, 317] width 426 height 20
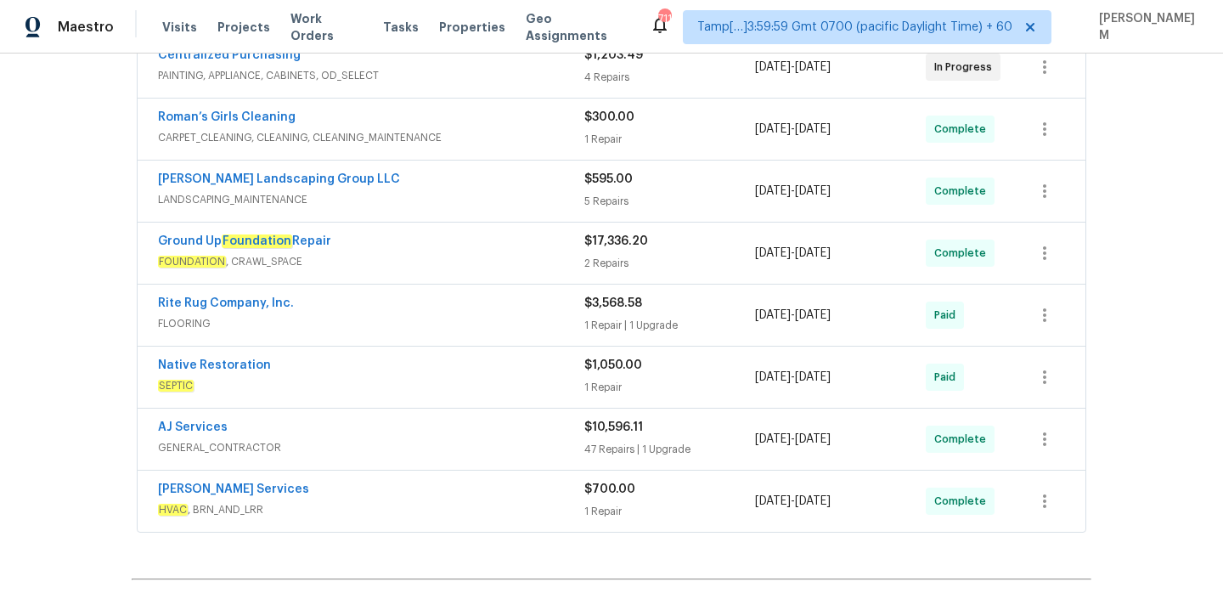
click at [445, 263] on span "FOUNDATION , CRAWL_SPACE" at bounding box center [371, 261] width 426 height 17
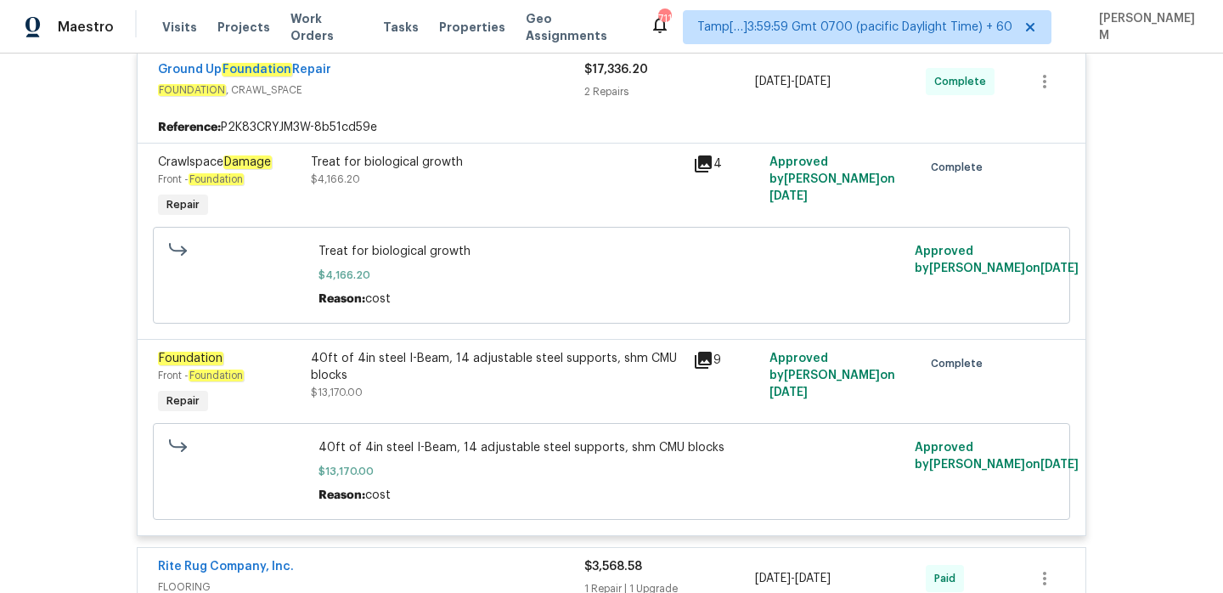
scroll to position [539, 0]
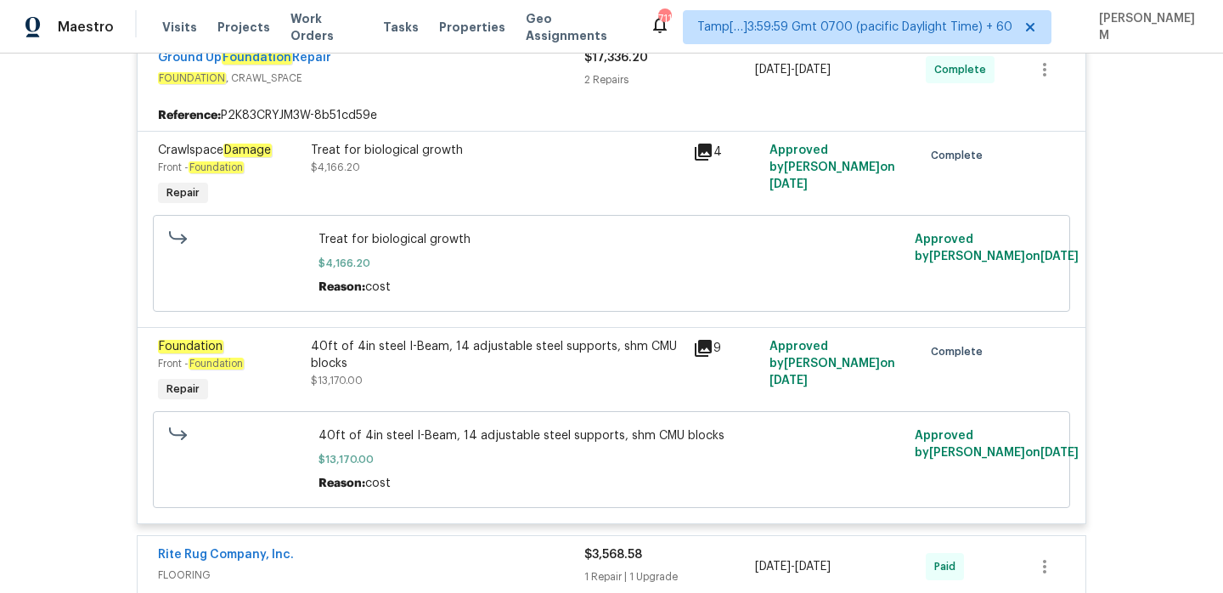
click at [408, 155] on div "Treat for biological growth" at bounding box center [497, 150] width 372 height 17
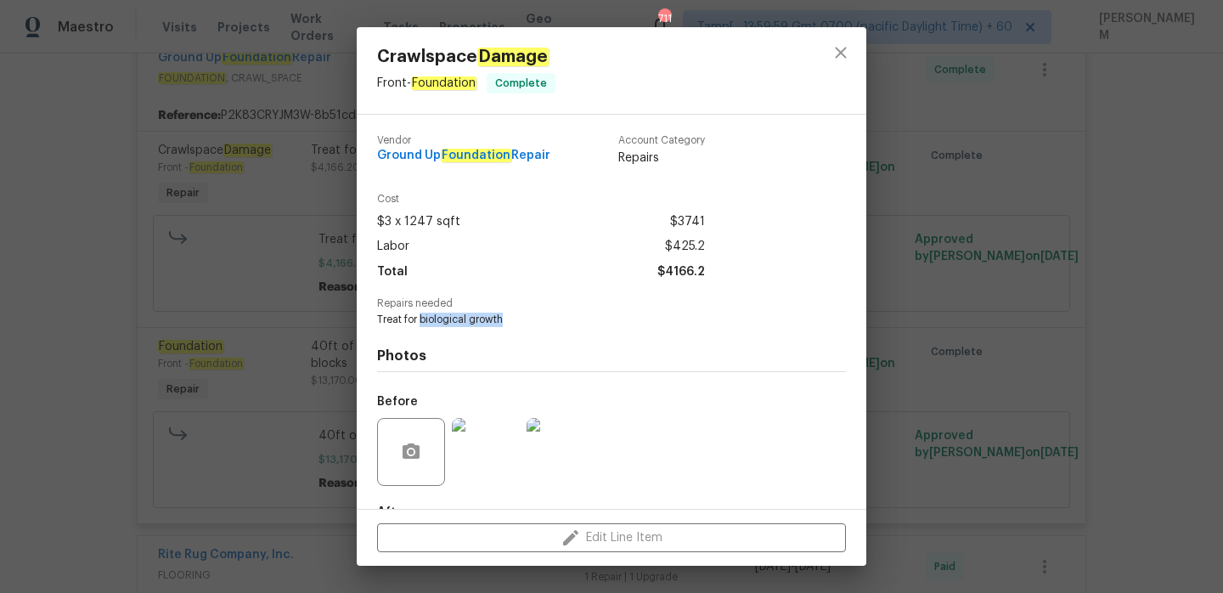
drag, startPoint x: 419, startPoint y: 320, endPoint x: 533, endPoint y: 320, distance: 114.6
click at [534, 320] on span "Treat for biological growth" at bounding box center [588, 319] width 422 height 14
copy span "biological growth"
click at [419, 55] on span "Crawlspace Damage" at bounding box center [466, 57] width 178 height 19
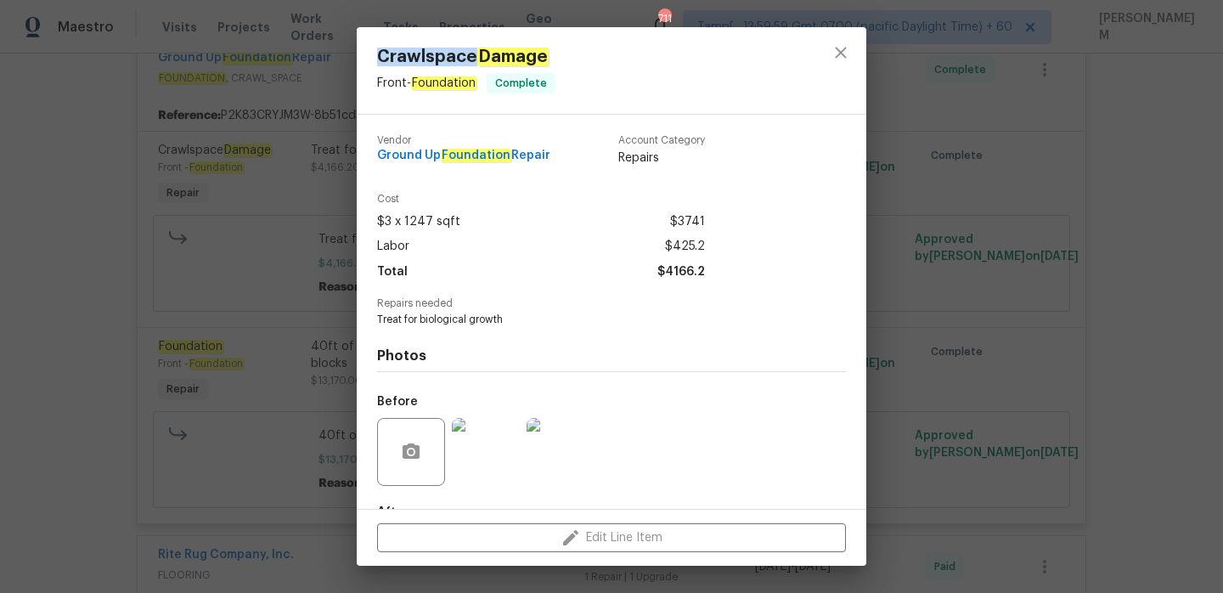
copy span "Crawlspace"
click at [201, 266] on div "Crawlspace Damage Front - Foundation Complete Vendor Ground Up Foundation Repai…" at bounding box center [611, 296] width 1223 height 593
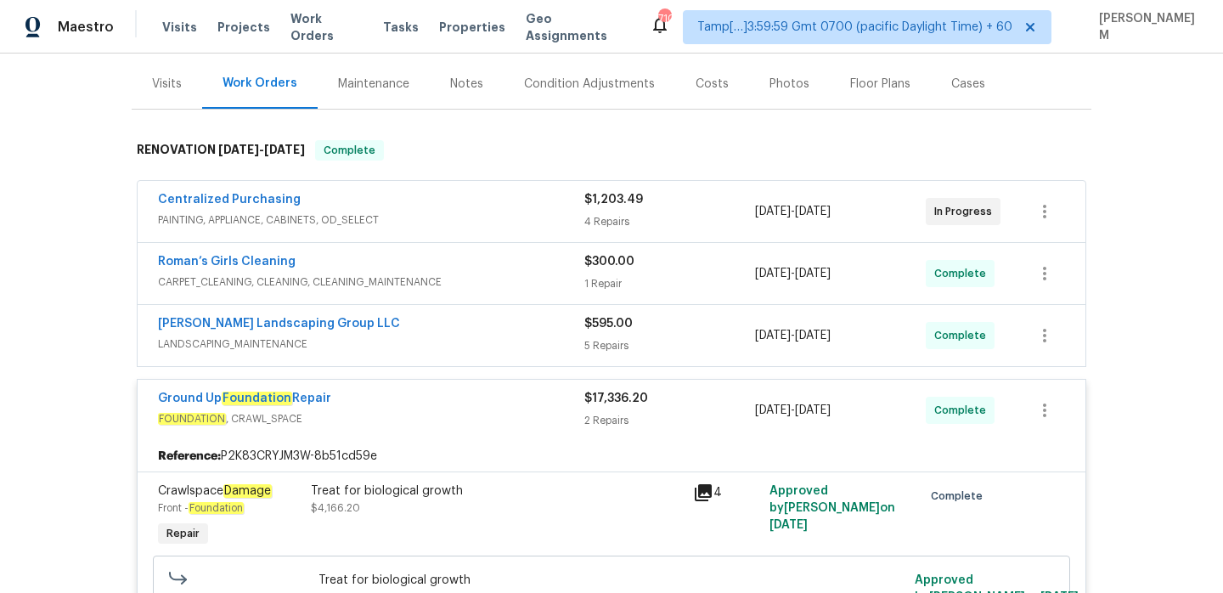
scroll to position [190, 0]
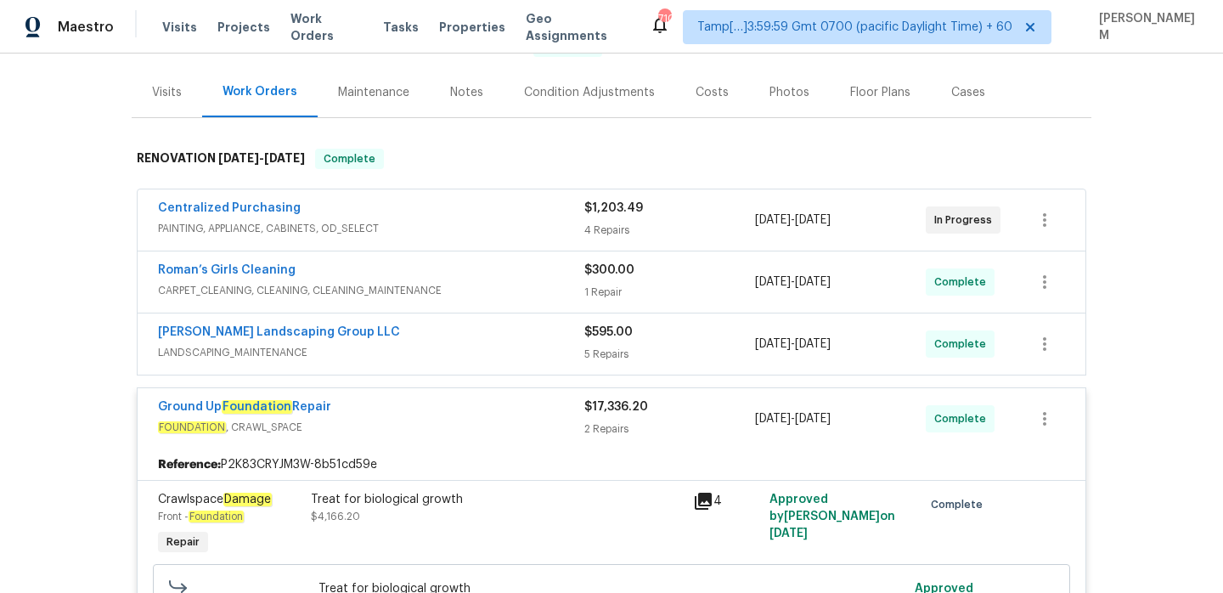
click at [464, 333] on div "[PERSON_NAME] Landscaping Group LLC" at bounding box center [371, 334] width 426 height 20
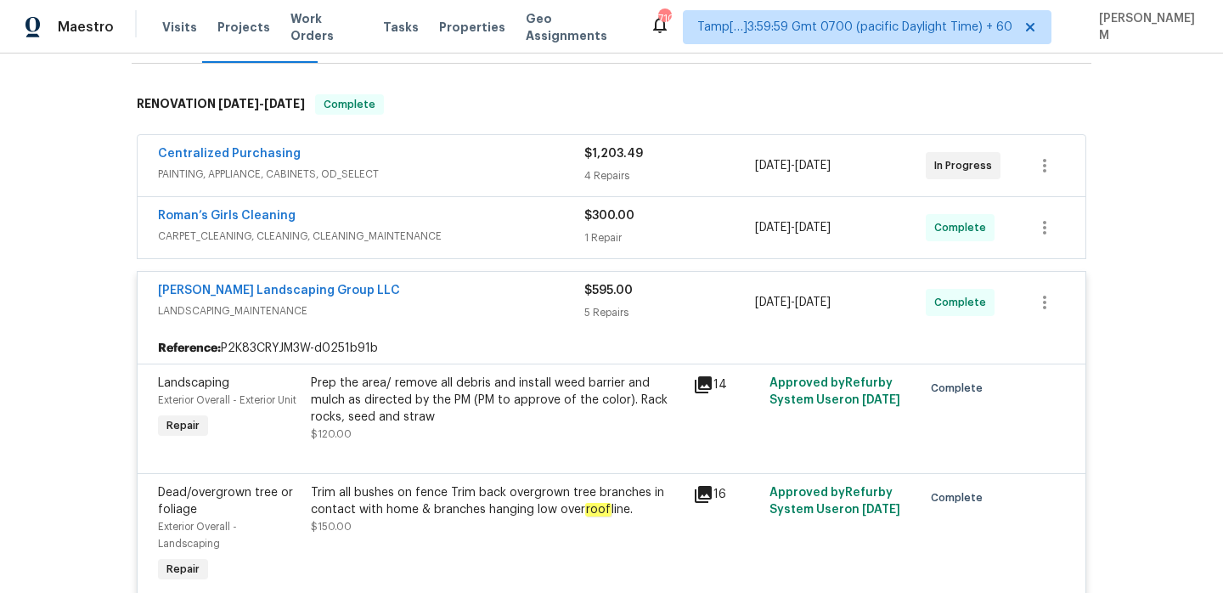
scroll to position [220, 0]
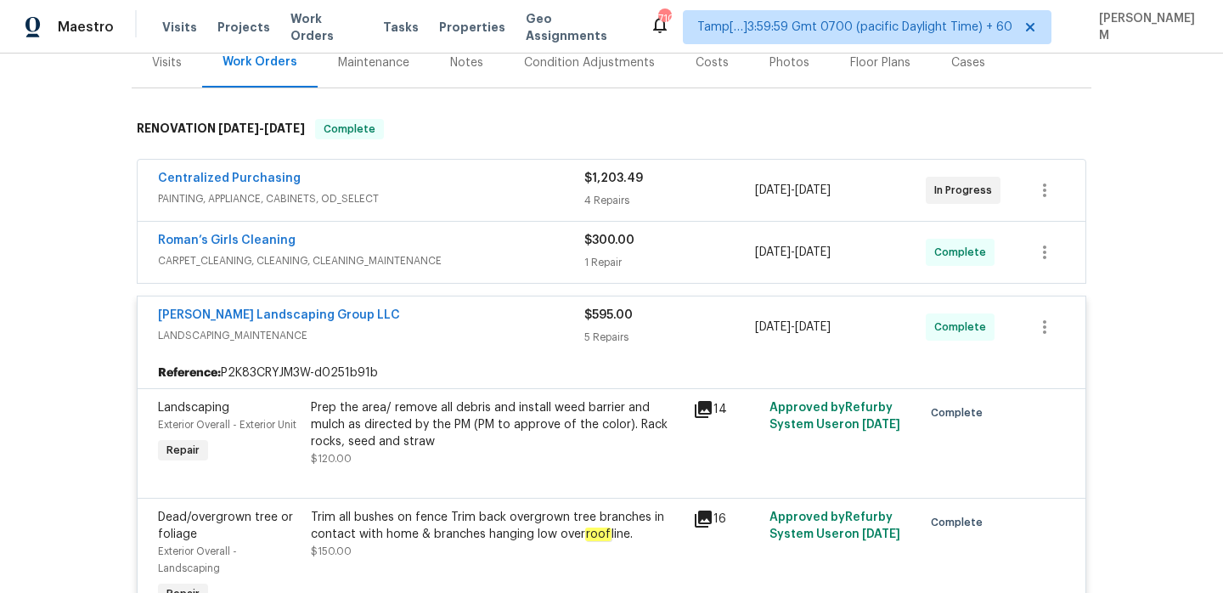
click at [527, 253] on span "CARPET_CLEANING, CLEANING, CLEANING_MAINTENANCE" at bounding box center [371, 260] width 426 height 17
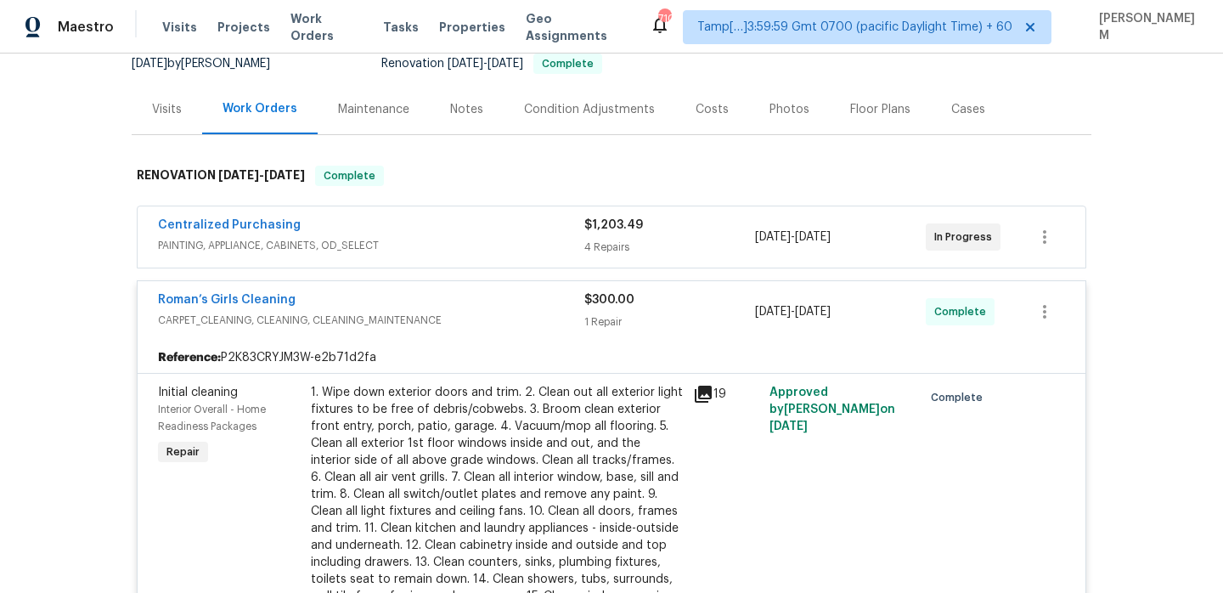
scroll to position [159, 0]
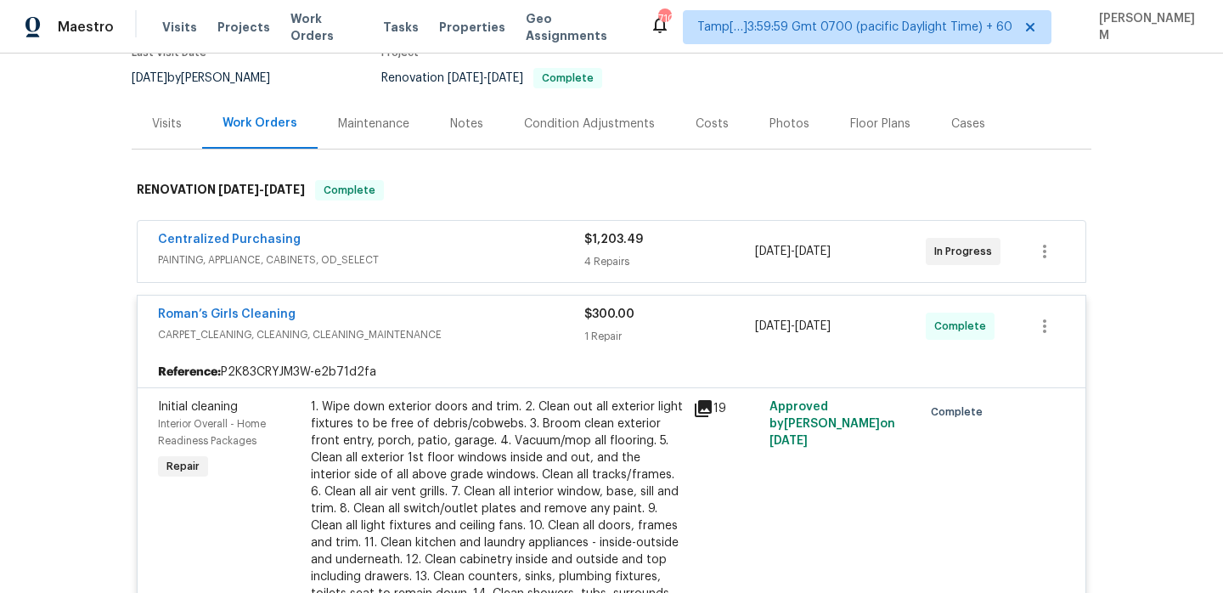
click at [458, 243] on div "Centralized Purchasing" at bounding box center [371, 241] width 426 height 20
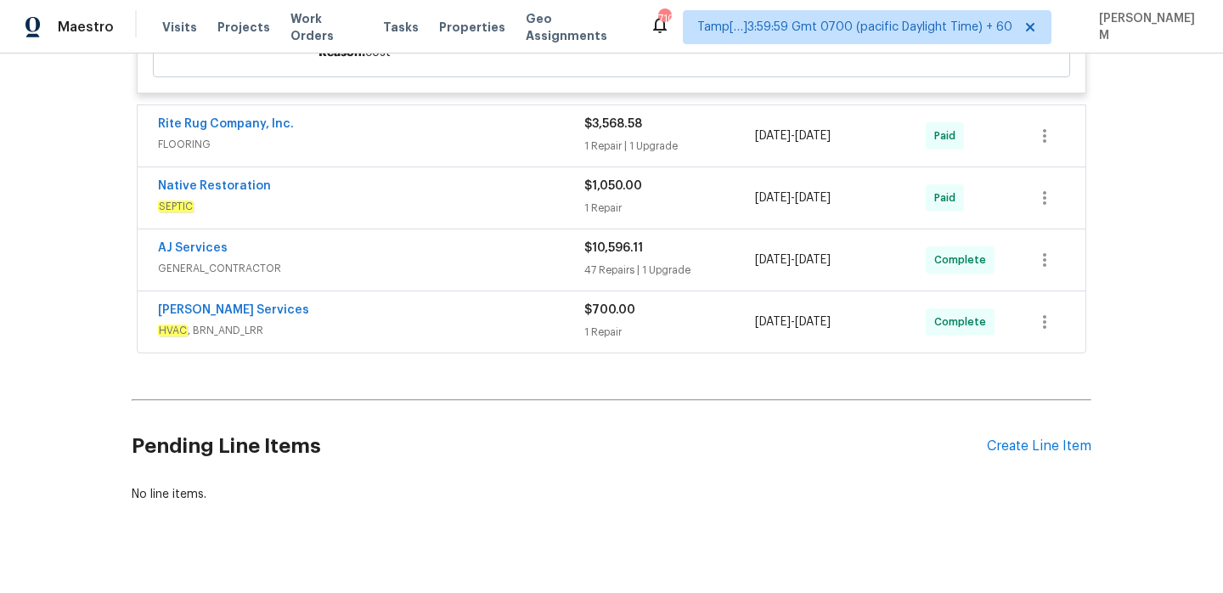
scroll to position [2641, 0]
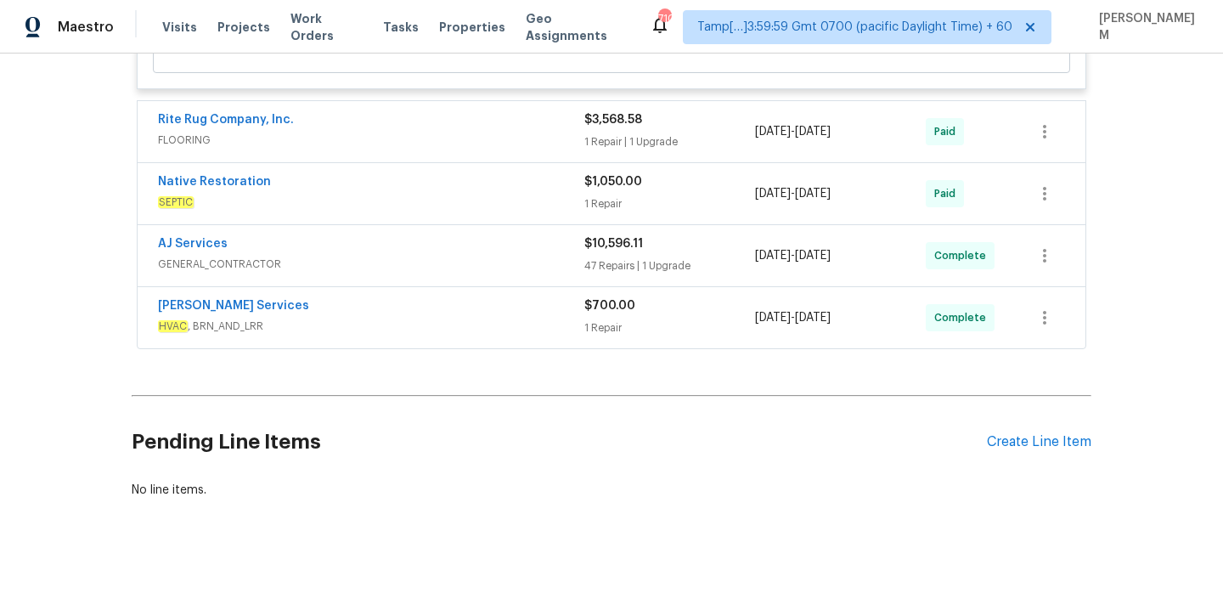
click at [477, 132] on div "Rite Rug Company, Inc." at bounding box center [371, 121] width 426 height 20
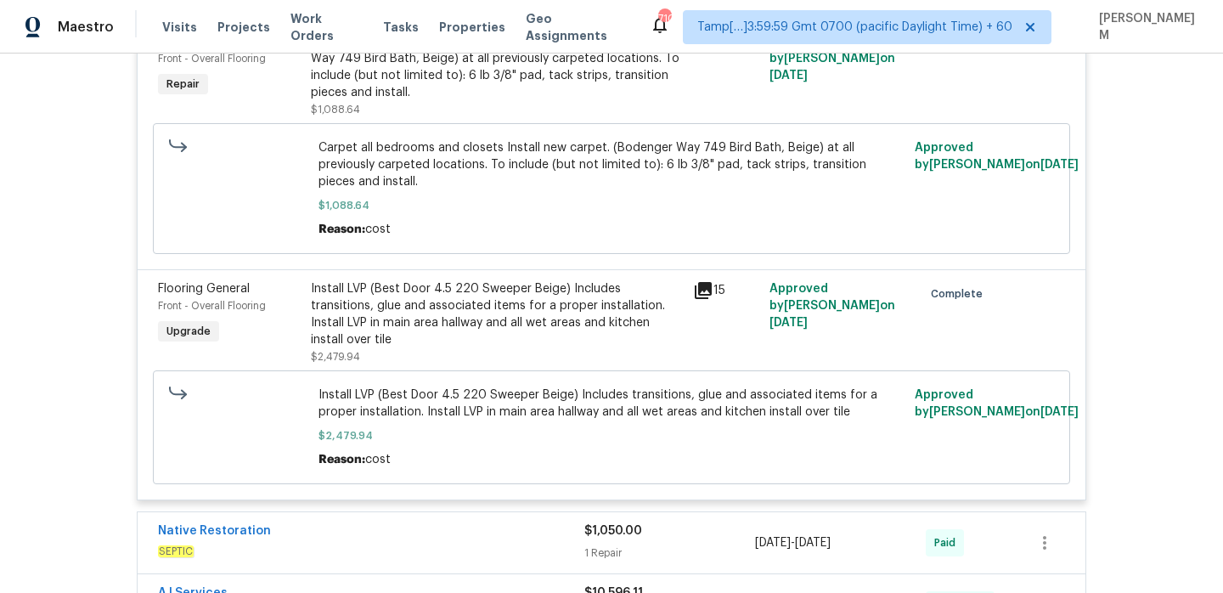
scroll to position [2899, 0]
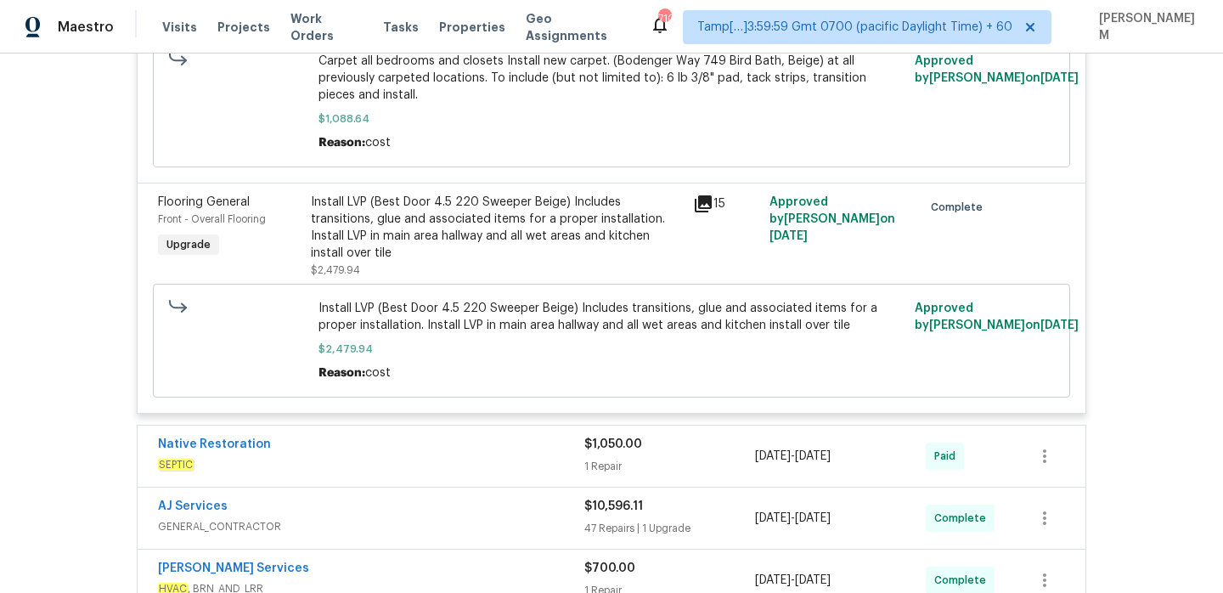
click at [545, 436] on div "Native Restoration" at bounding box center [371, 446] width 426 height 20
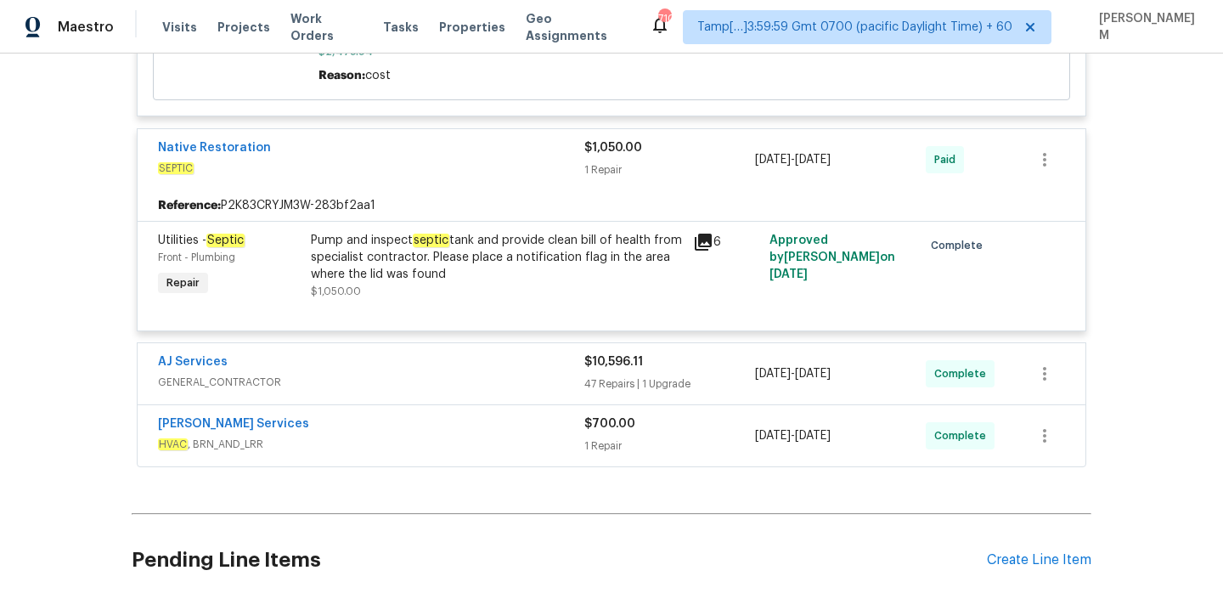
scroll to position [3207, 0]
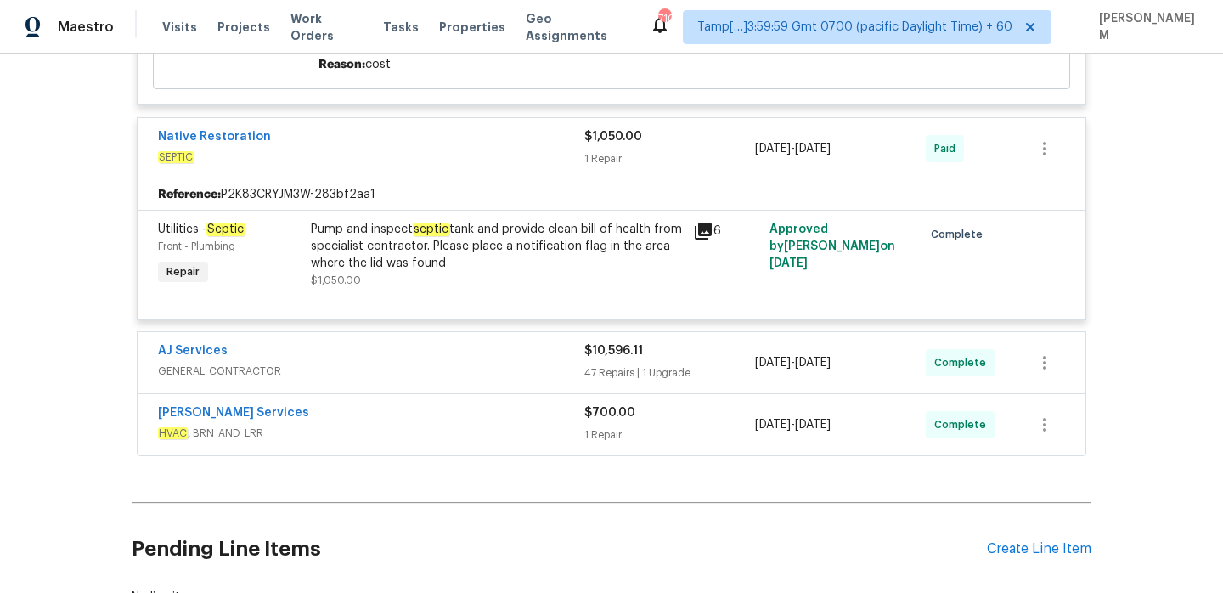
click at [491, 342] on div "AJ Services" at bounding box center [371, 352] width 426 height 20
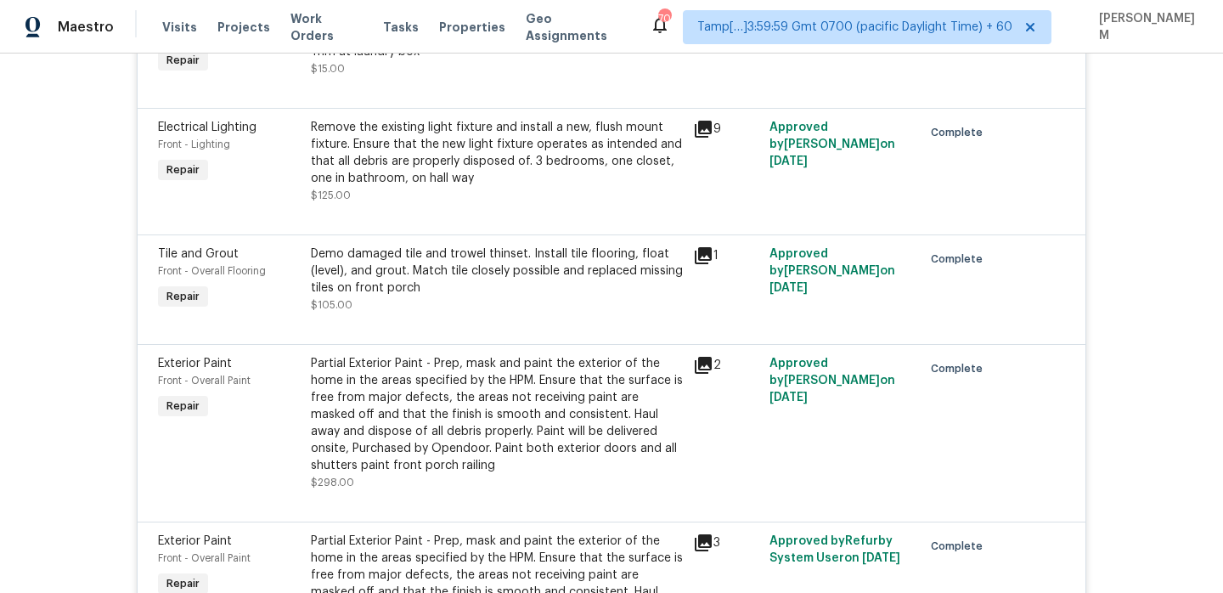
scroll to position [6904, 0]
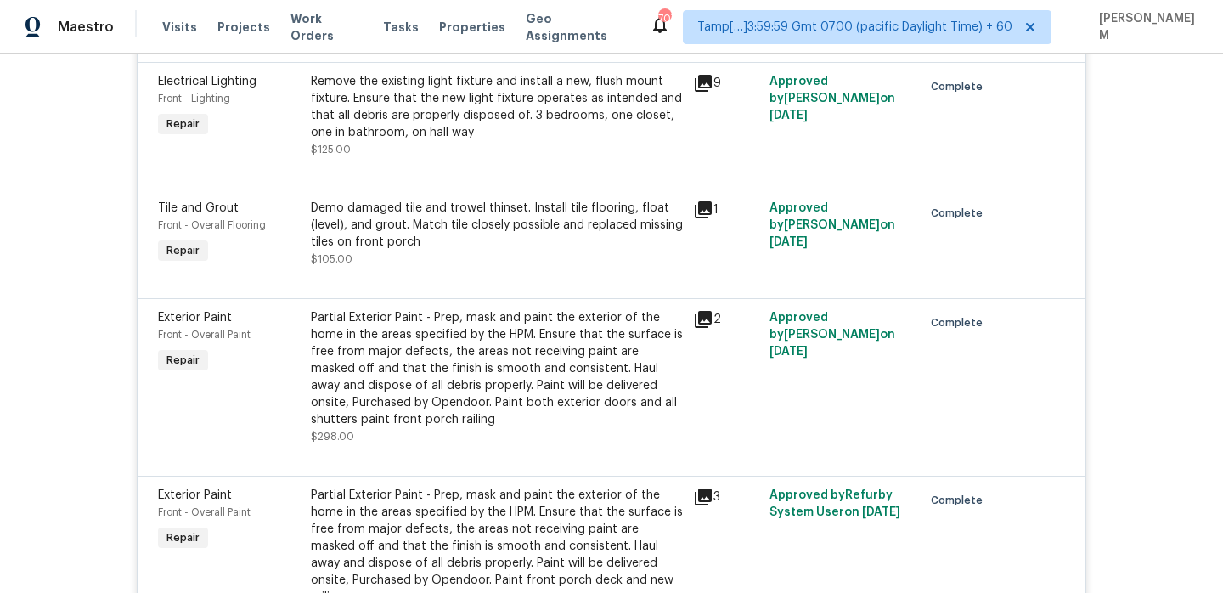
click at [580, 214] on div "Demo damaged tile and trowel thinset. Install tile flooring, float (level), and…" at bounding box center [497, 225] width 372 height 51
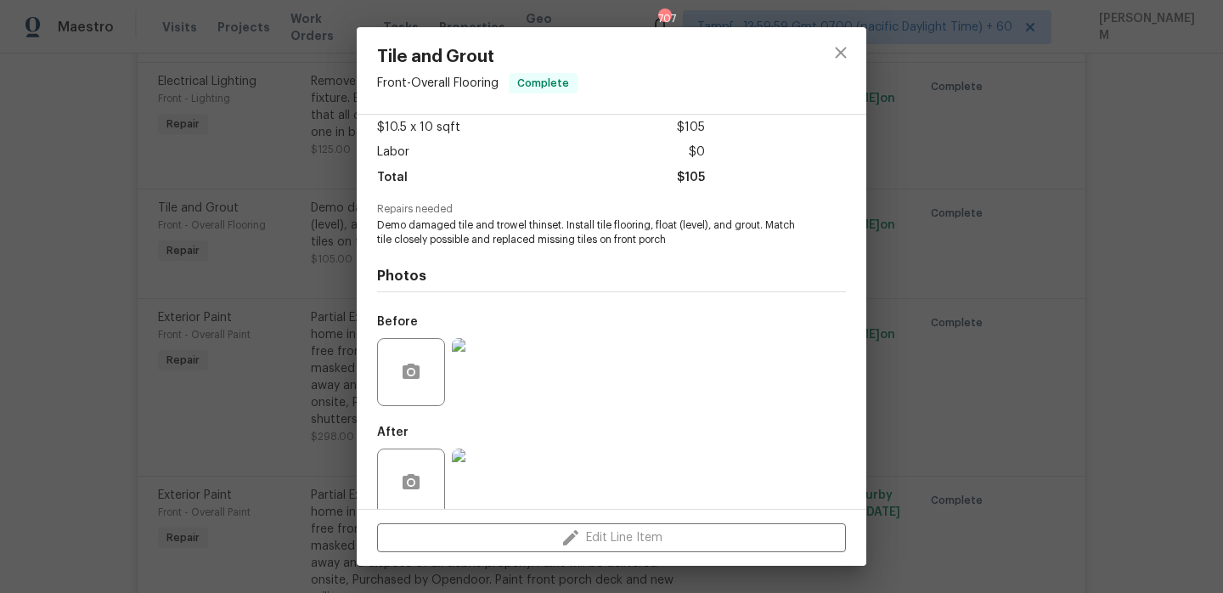
scroll to position [119, 0]
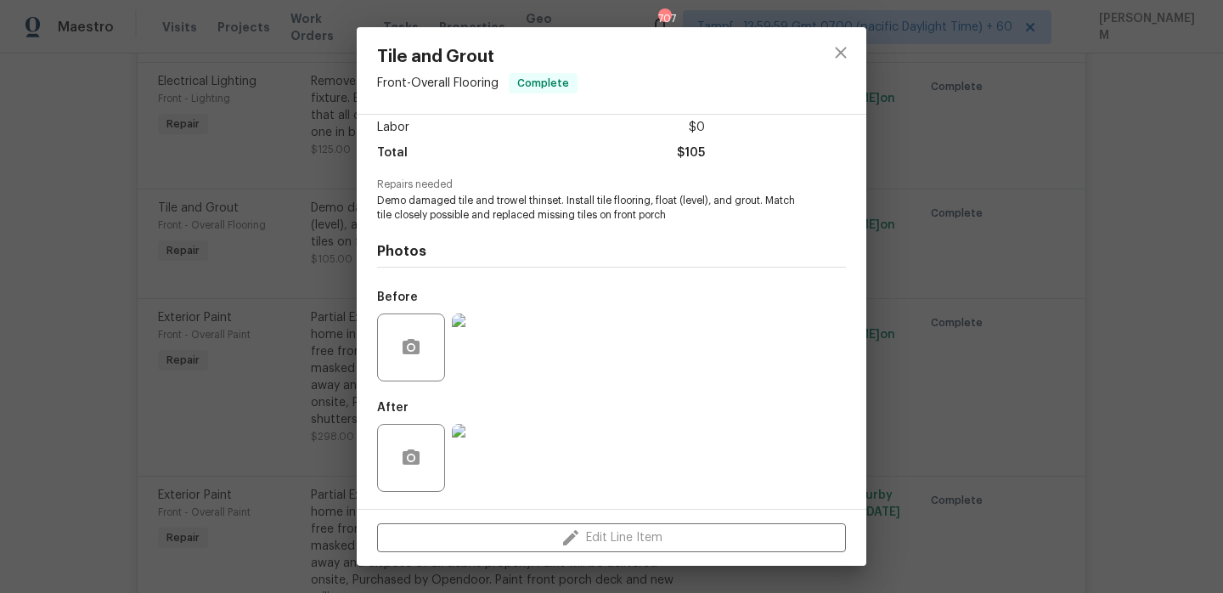
click at [481, 354] on img at bounding box center [486, 347] width 68 height 68
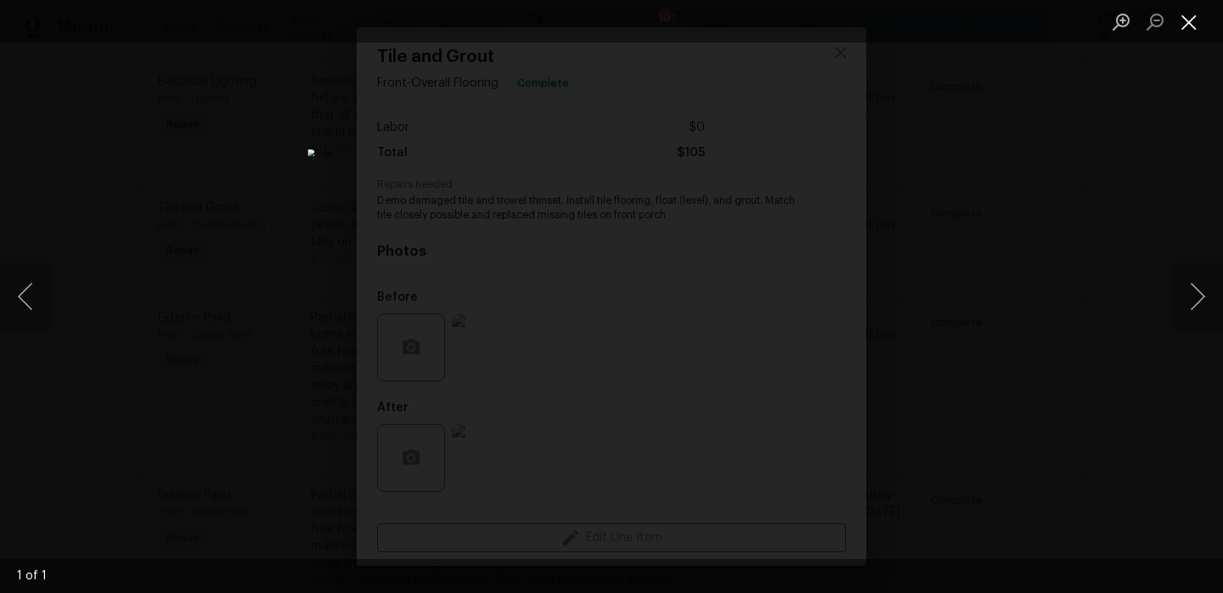
click at [1190, 29] on button "Close lightbox" at bounding box center [1189, 22] width 34 height 30
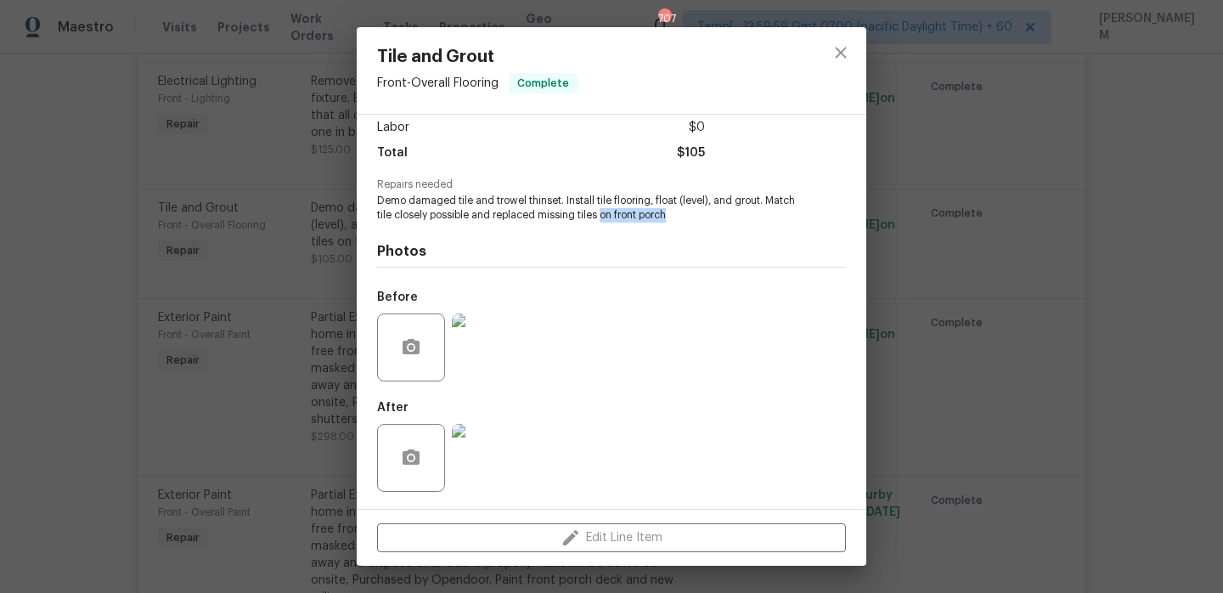
drag, startPoint x: 601, startPoint y: 217, endPoint x: 687, endPoint y: 217, distance: 85.8
click at [687, 217] on span "Demo damaged tile and trowel thinset. Install tile flooring, float (level), and…" at bounding box center [588, 208] width 422 height 29
copy span "on front porch"
click at [57, 425] on div "Tile and Grout Front - Overall Flooring Complete Vendor AJ Services Account Cat…" at bounding box center [611, 296] width 1223 height 593
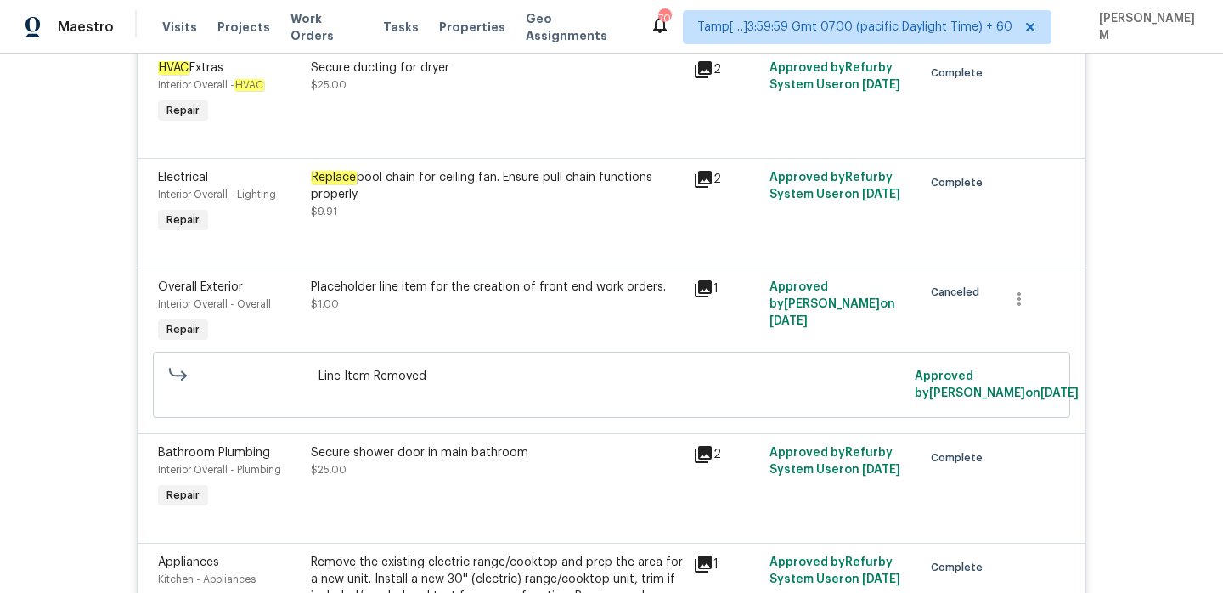
scroll to position [9829, 0]
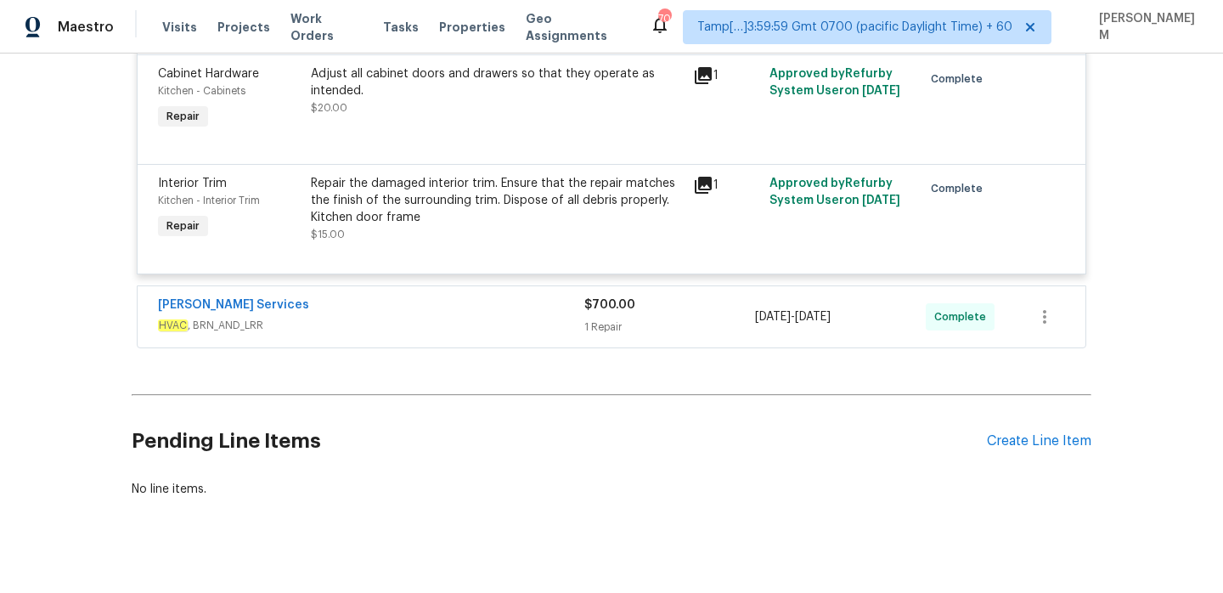
click at [433, 317] on span "HVAC , BRN_AND_LRR" at bounding box center [371, 325] width 426 height 17
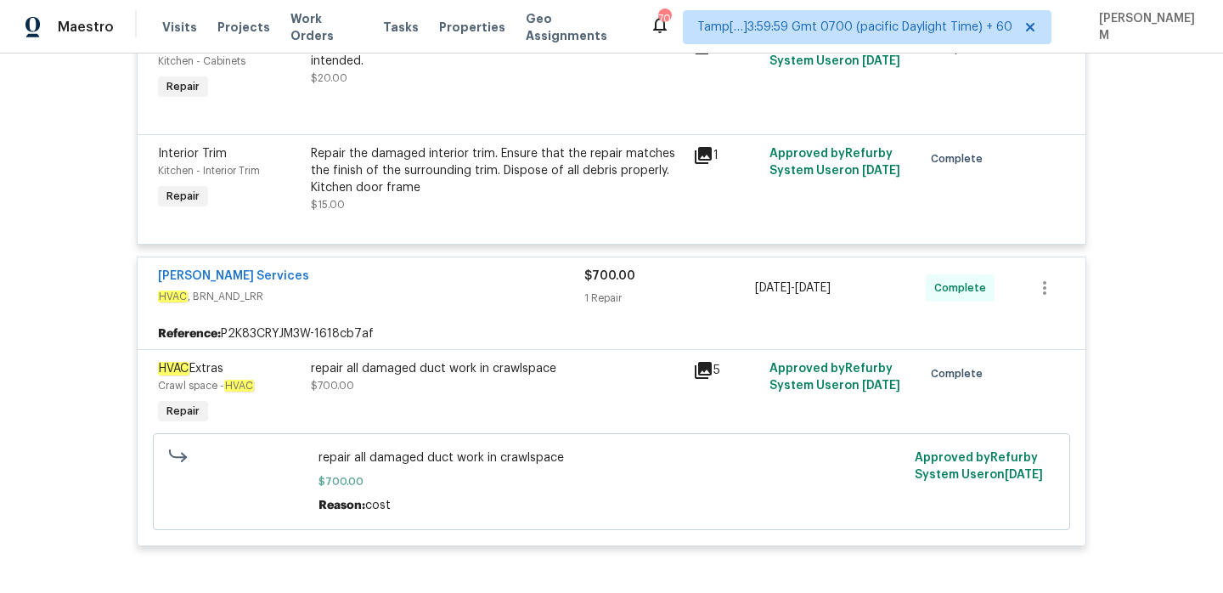
scroll to position [9862, 0]
